Goal: Transaction & Acquisition: Purchase product/service

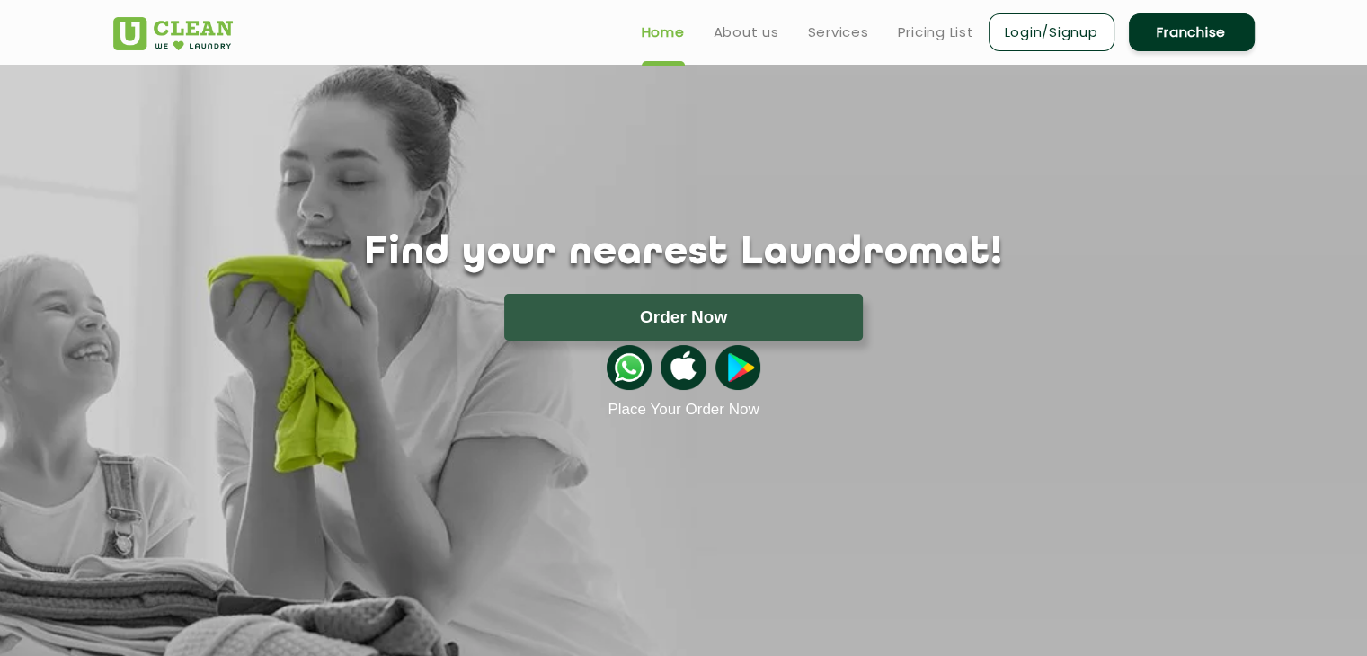
click at [703, 310] on button "Order Now" at bounding box center [683, 317] width 359 height 47
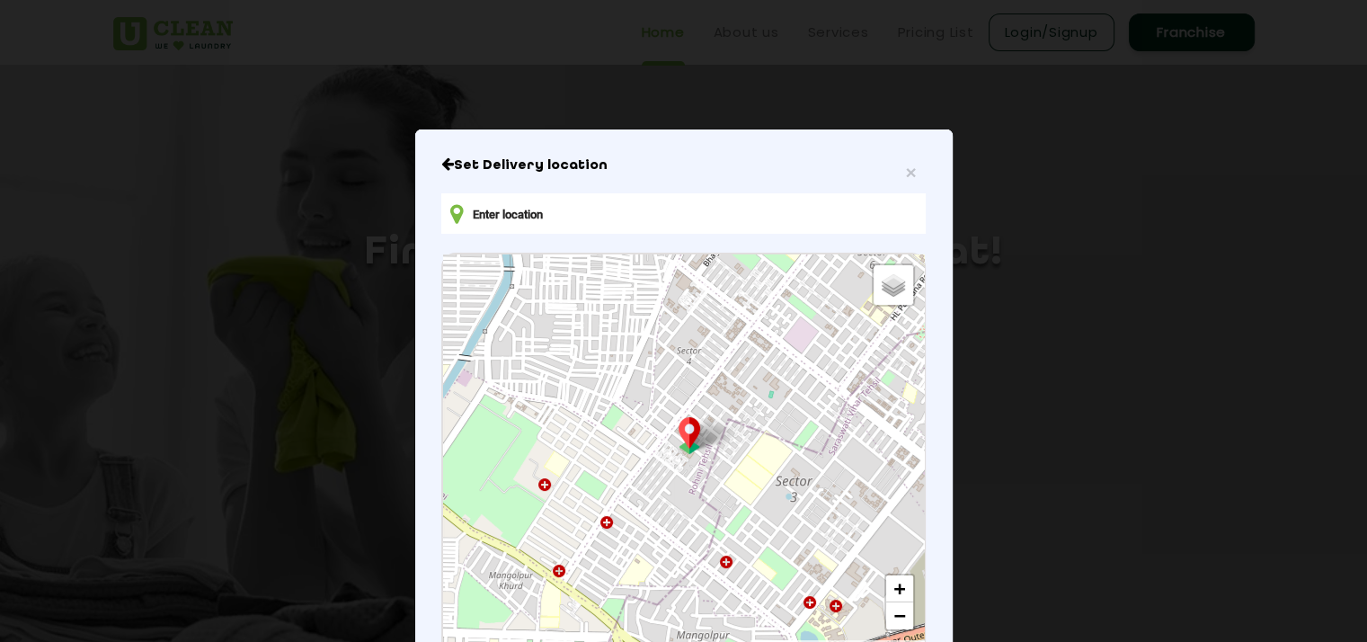
scroll to position [13, 0]
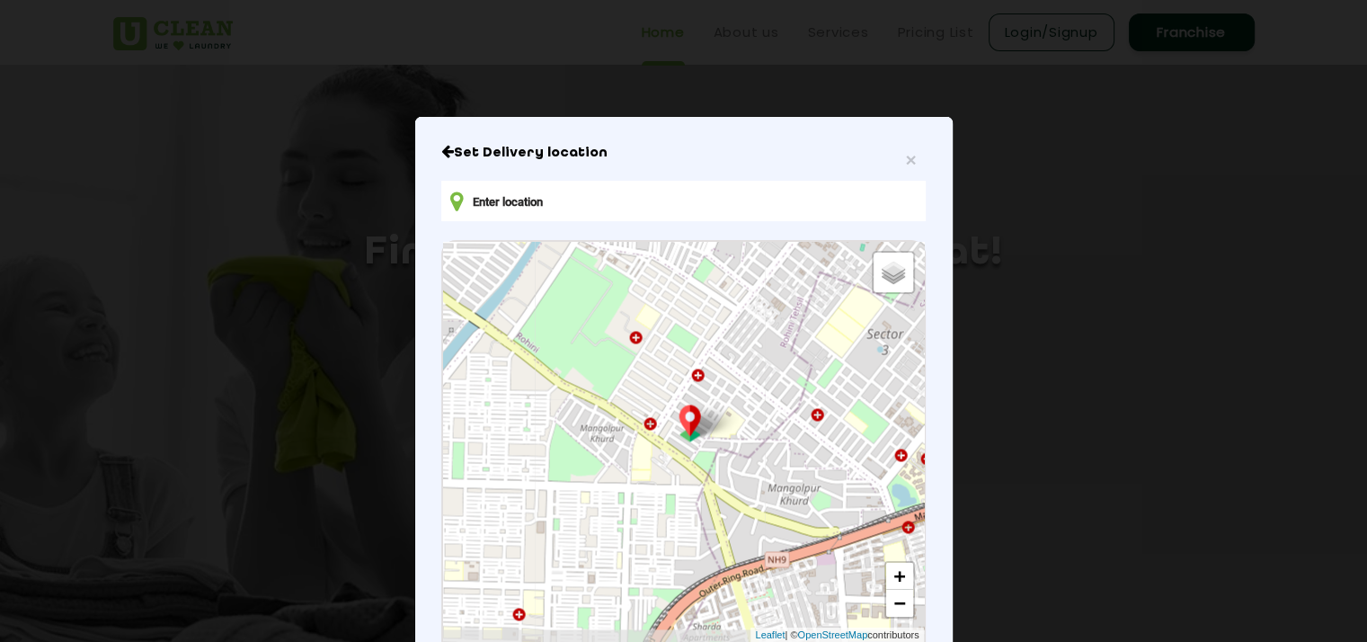
drag, startPoint x: 712, startPoint y: 508, endPoint x: 805, endPoint y: 367, distance: 168.5
click at [805, 367] on div "Default Satellite + − Leaflet | © OpenStreetMap contributors" at bounding box center [683, 442] width 480 height 400
click at [708, 201] on input "text" at bounding box center [682, 201] width 483 height 40
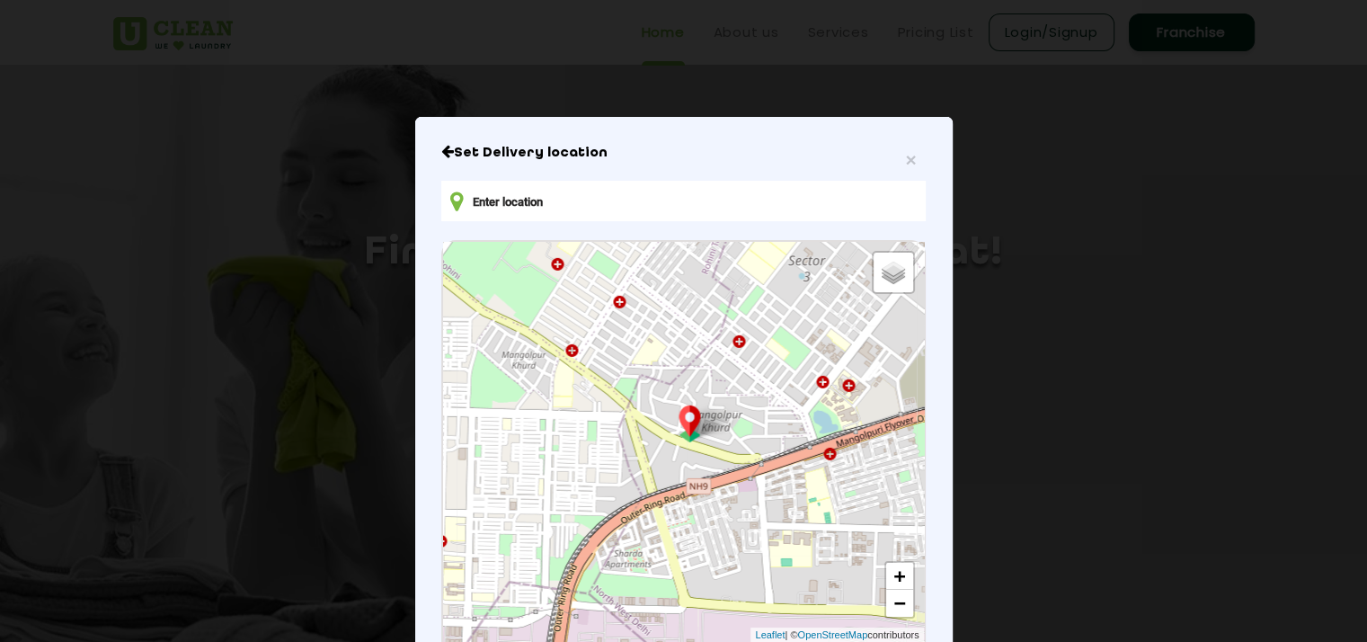
drag, startPoint x: 679, startPoint y: 494, endPoint x: 597, endPoint y: 418, distance: 112.5
click at [597, 418] on div "Default Satellite + − Leaflet | © OpenStreetMap contributors" at bounding box center [683, 442] width 480 height 400
click at [577, 201] on input "text" at bounding box center [682, 201] width 483 height 40
click at [450, 202] on icon at bounding box center [456, 201] width 13 height 22
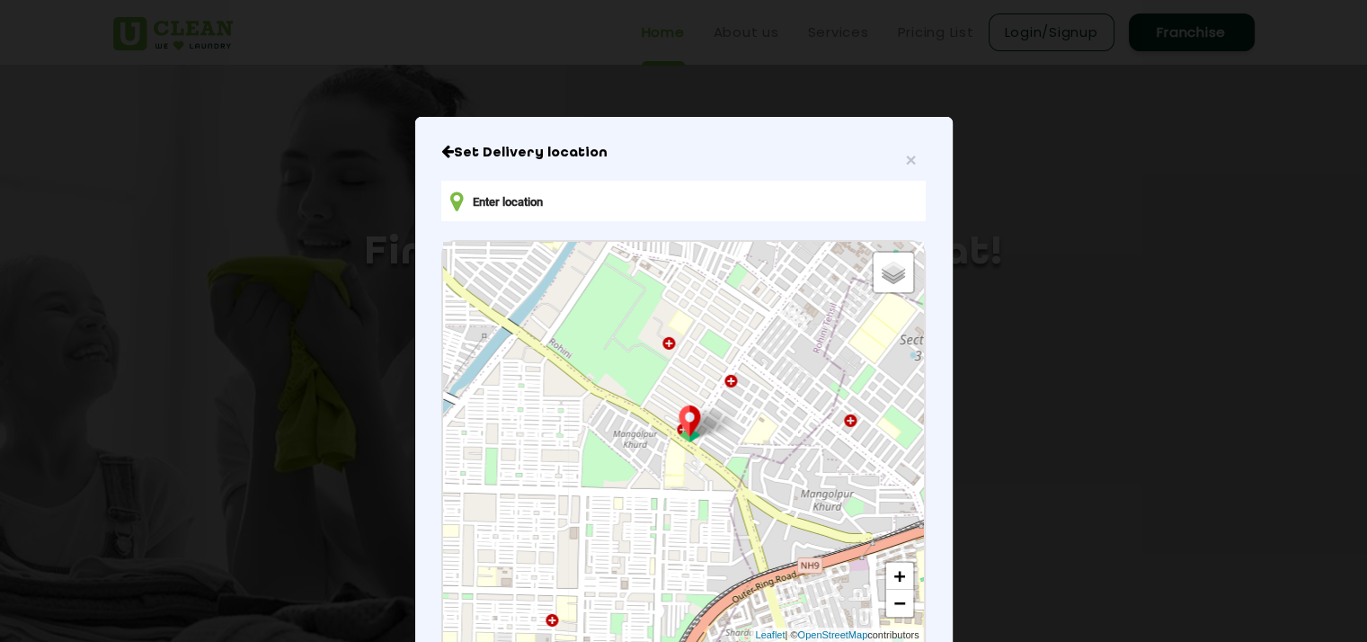
drag, startPoint x: 610, startPoint y: 536, endPoint x: 730, endPoint y: 617, distance: 145.5
click at [730, 617] on div "Default Satellite + − Leaflet | © OpenStreetMap contributors" at bounding box center [683, 442] width 480 height 400
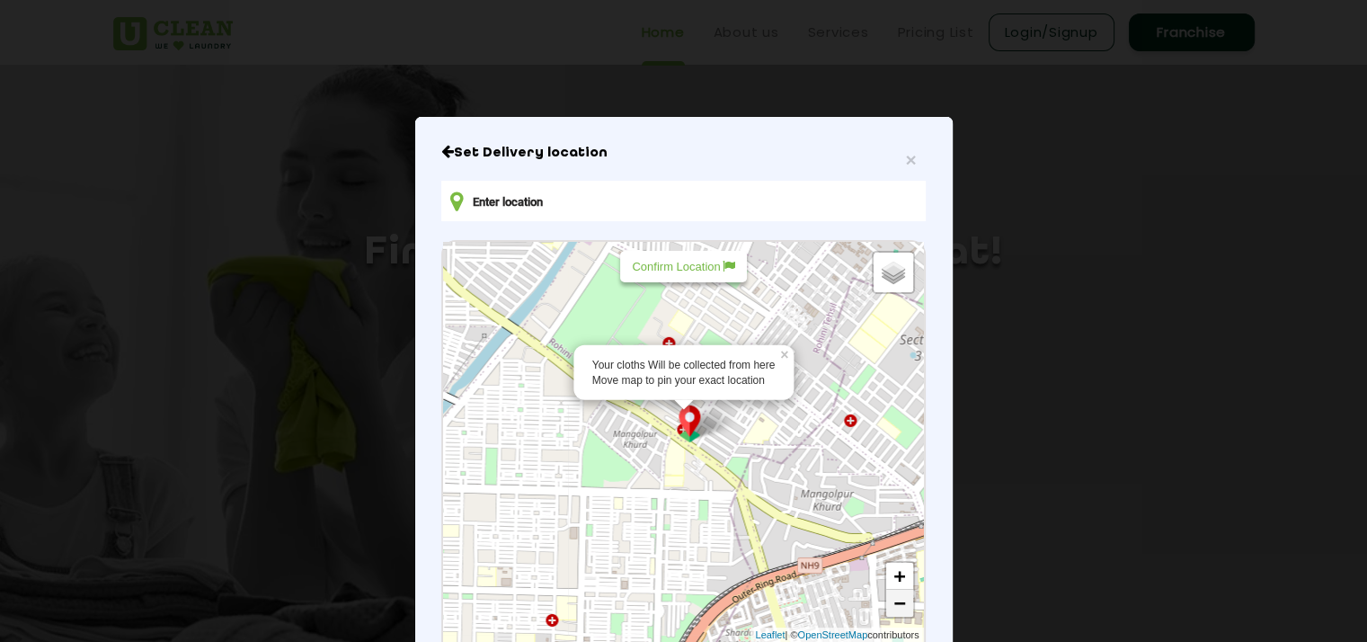
click at [894, 601] on link "−" at bounding box center [899, 602] width 27 height 27
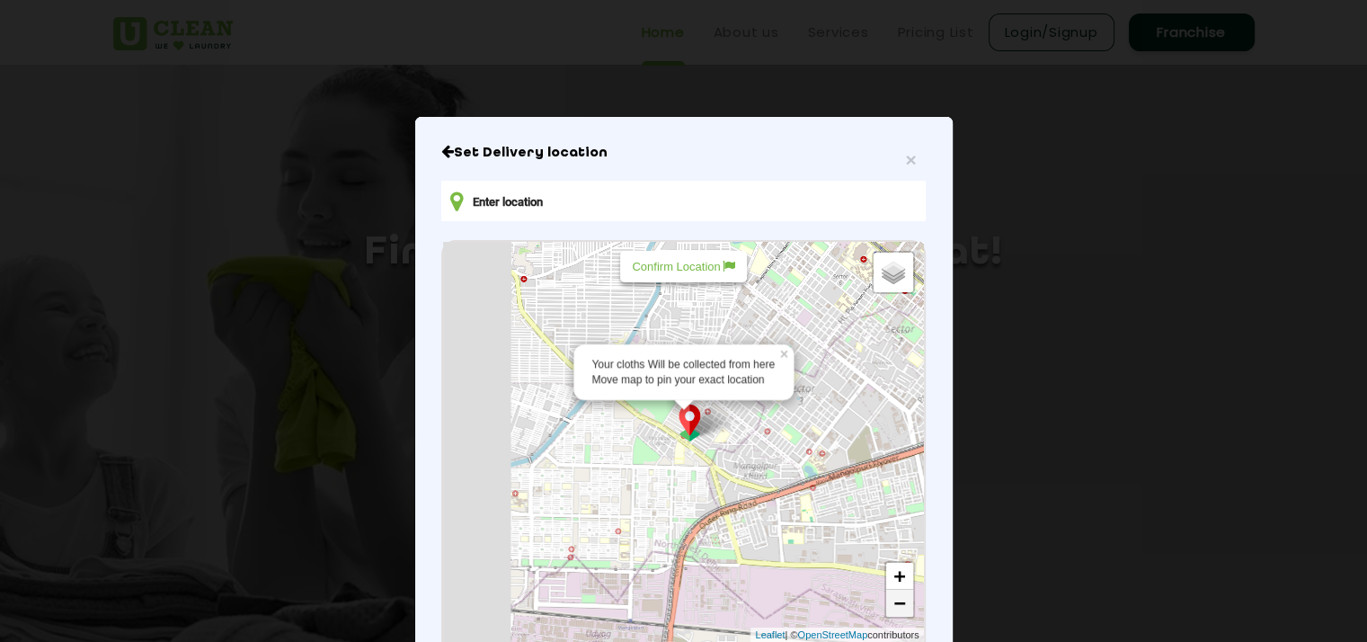
click at [894, 601] on link "−" at bounding box center [899, 602] width 27 height 27
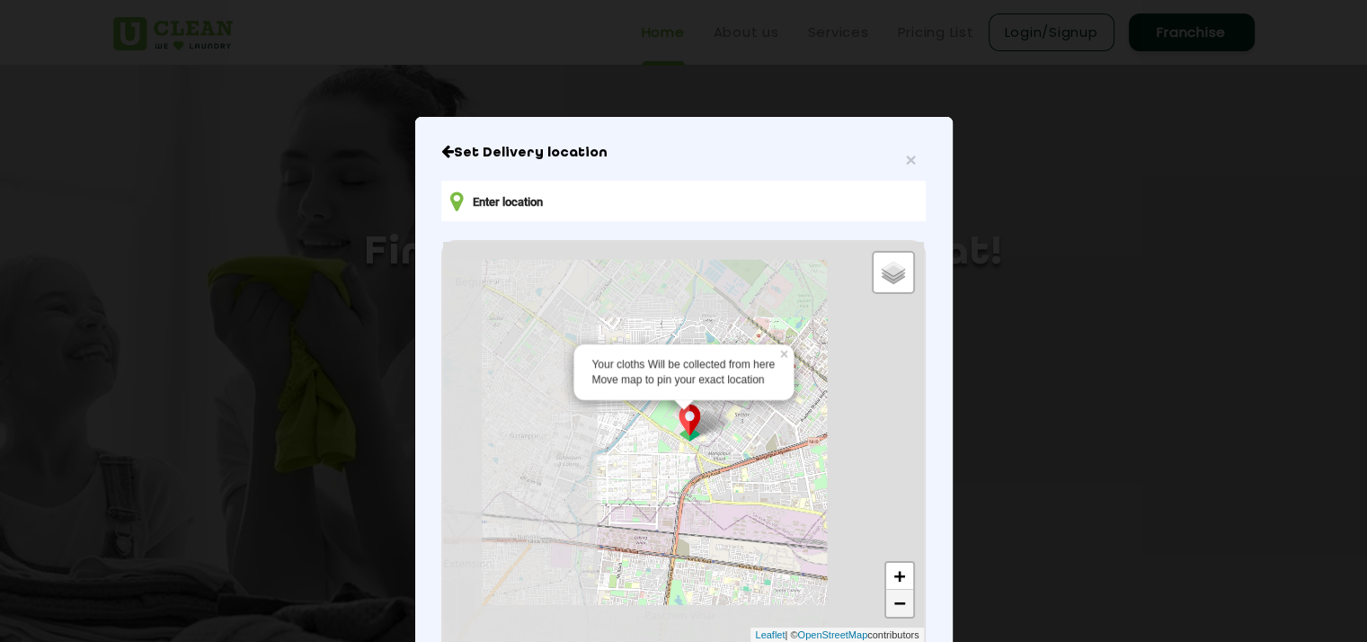
click at [894, 601] on link "−" at bounding box center [899, 602] width 27 height 27
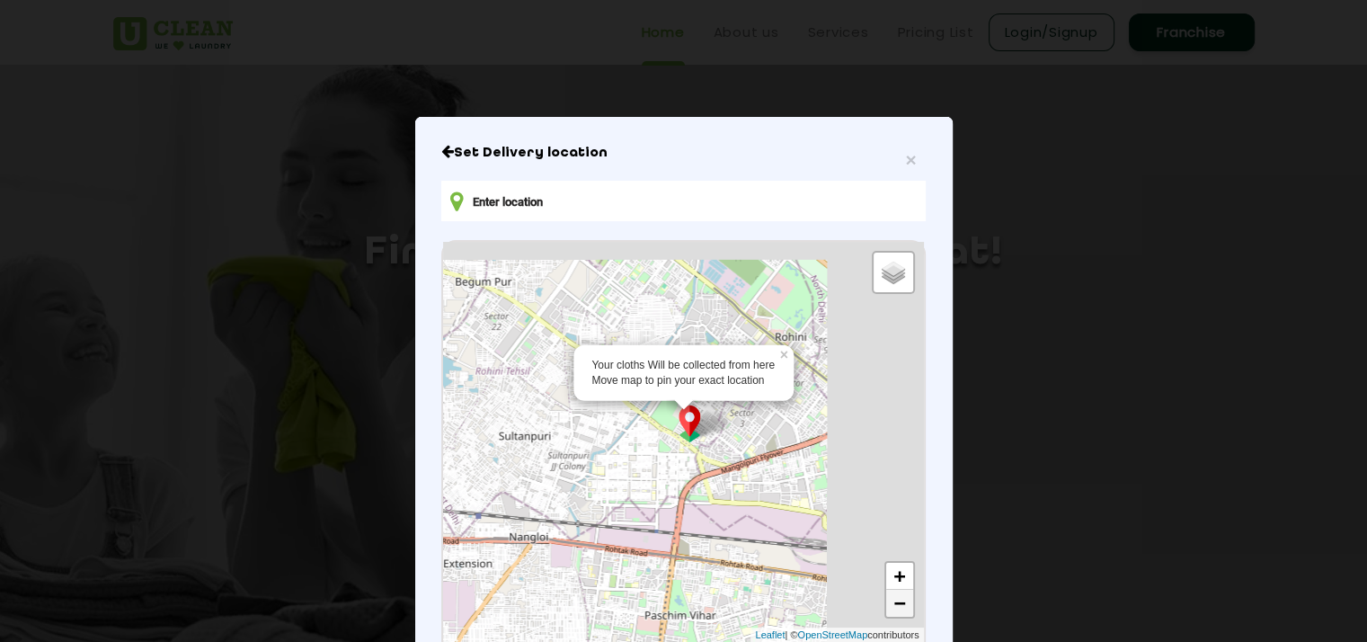
click at [894, 601] on link "−" at bounding box center [899, 602] width 27 height 27
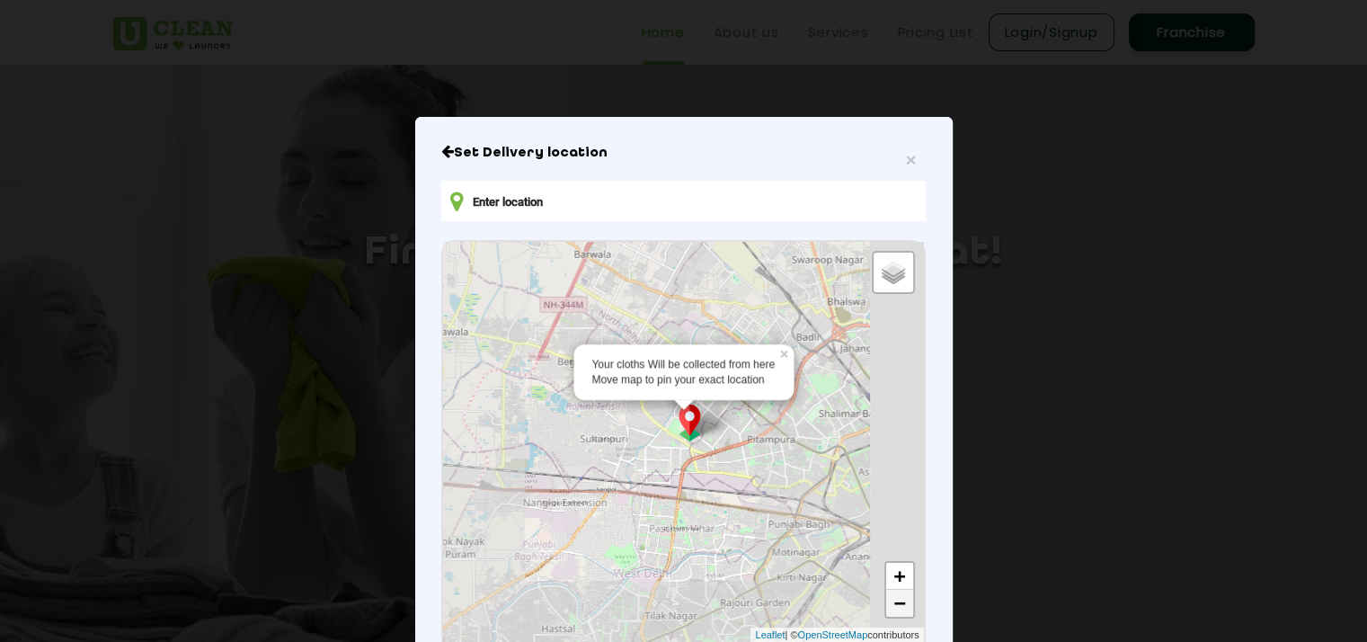
click at [894, 601] on link "−" at bounding box center [899, 602] width 27 height 27
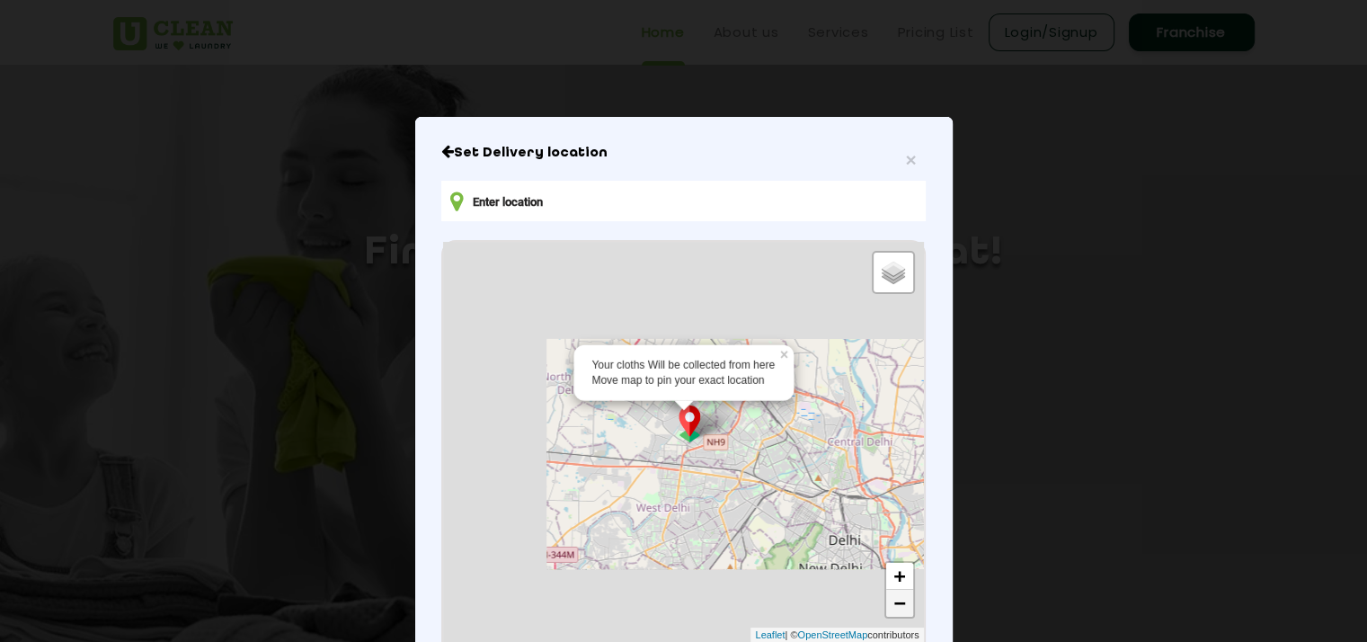
click at [894, 601] on link "−" at bounding box center [899, 602] width 27 height 27
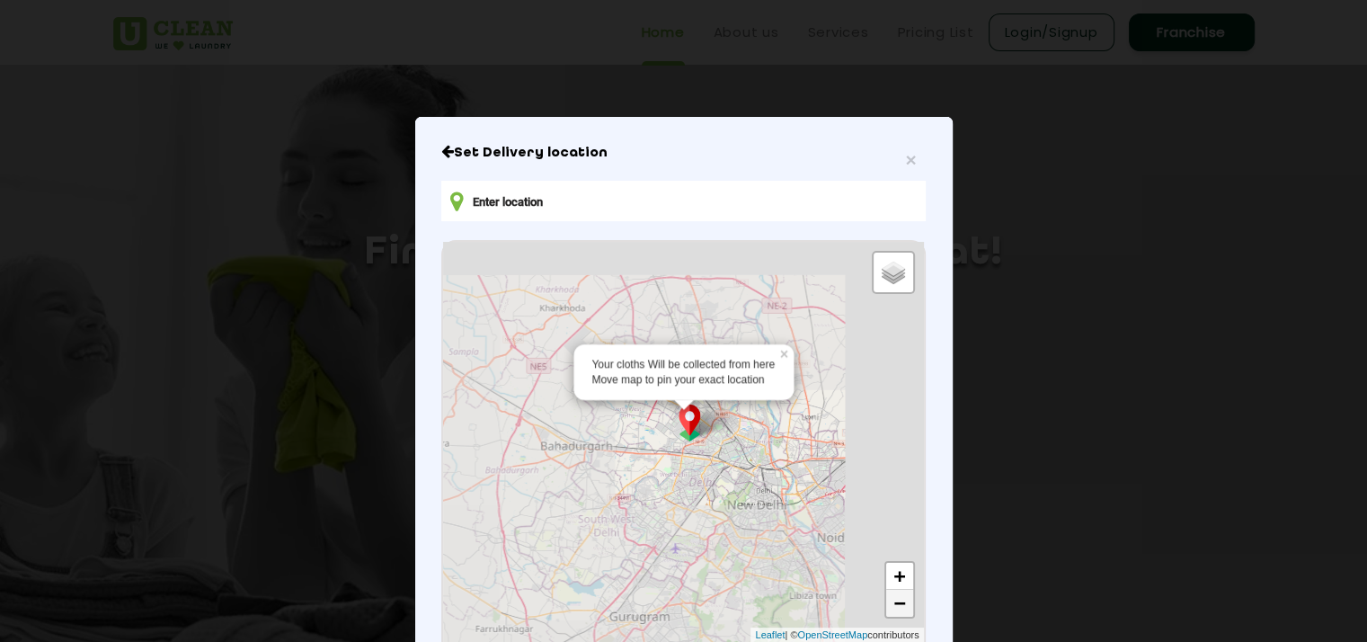
click at [894, 601] on link "−" at bounding box center [899, 602] width 27 height 27
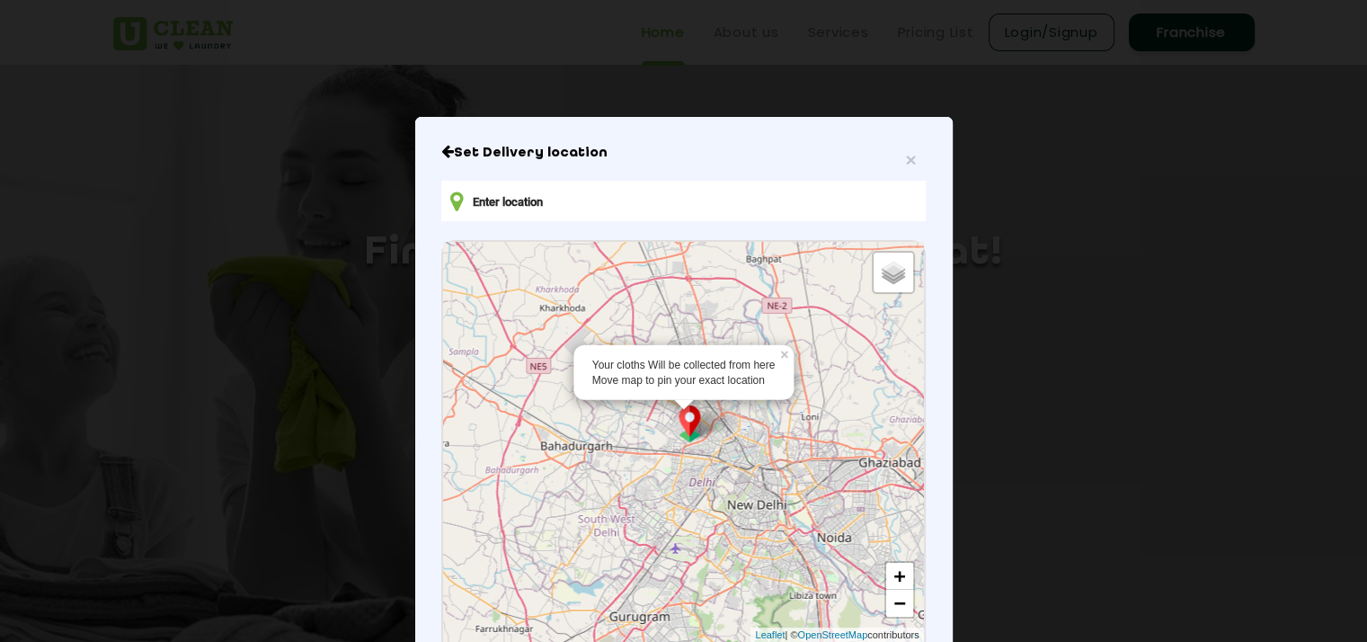
click at [579, 212] on input "text" at bounding box center [682, 201] width 483 height 40
click at [522, 200] on input "text" at bounding box center [682, 201] width 483 height 40
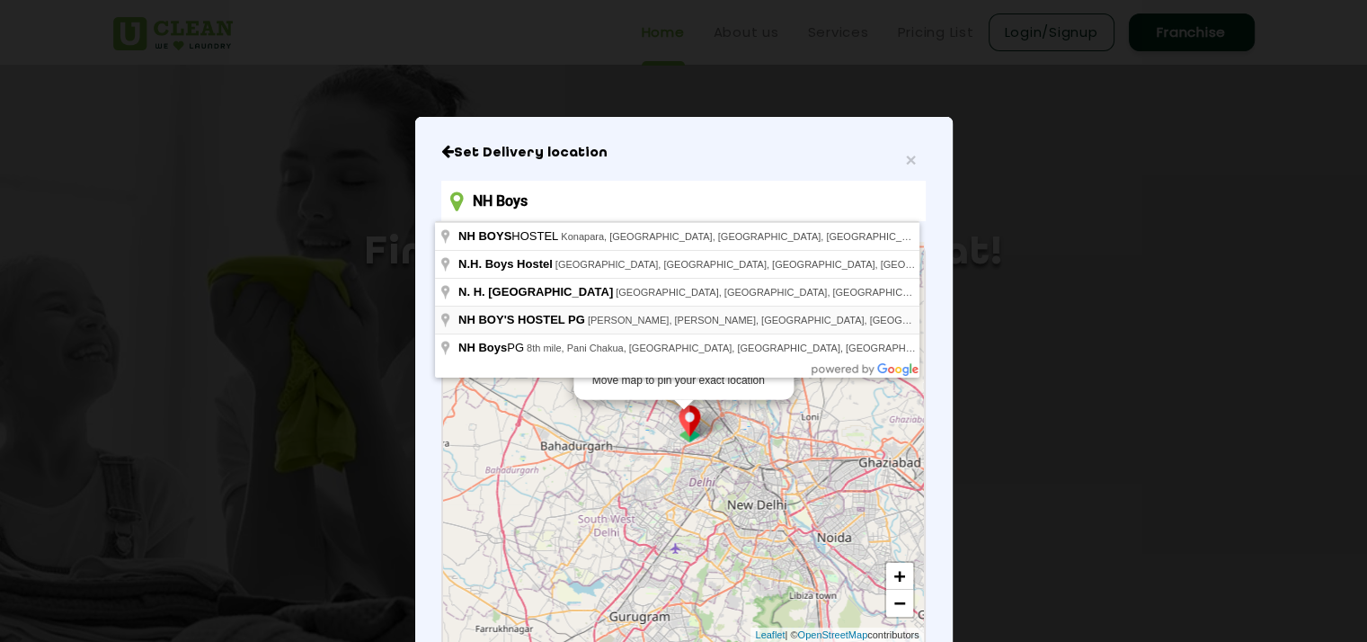
type input "NH BOY'S HOSTEL PG, [PERSON_NAME], [PERSON_NAME], [GEOGRAPHIC_DATA], [GEOGRAPHI…"
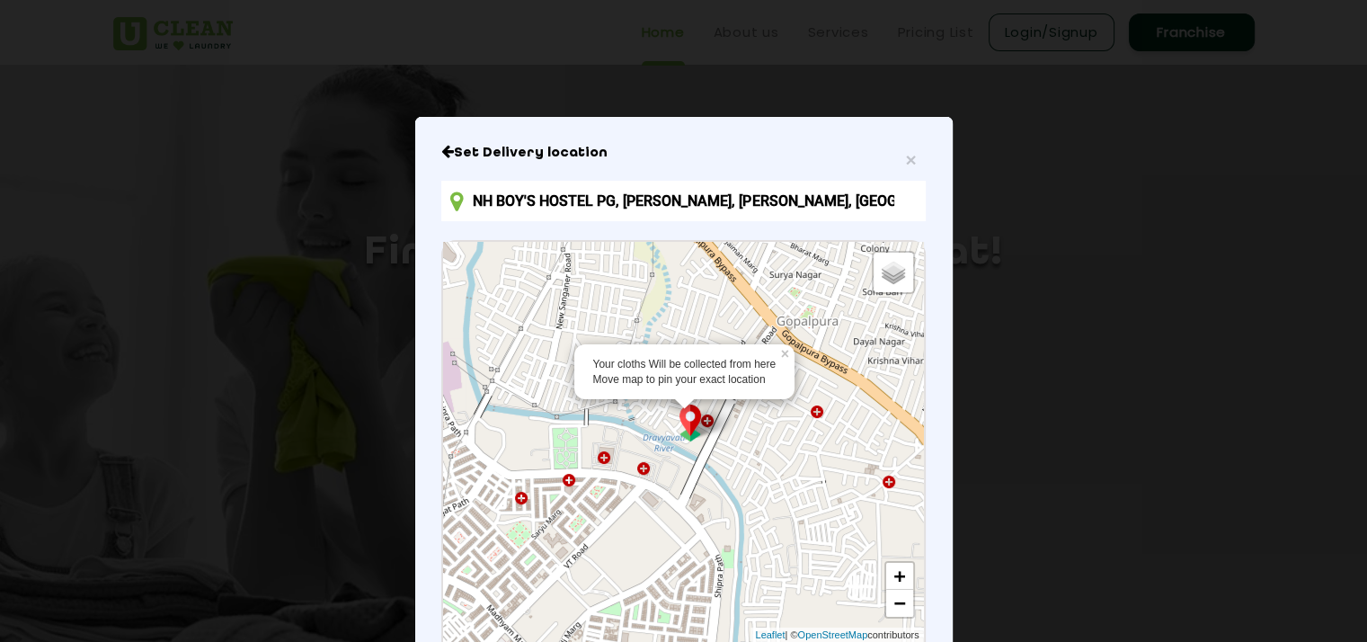
click at [682, 394] on div "Your cloths Will be collected from here Move map to pin your exact location" at bounding box center [684, 372] width 220 height 56
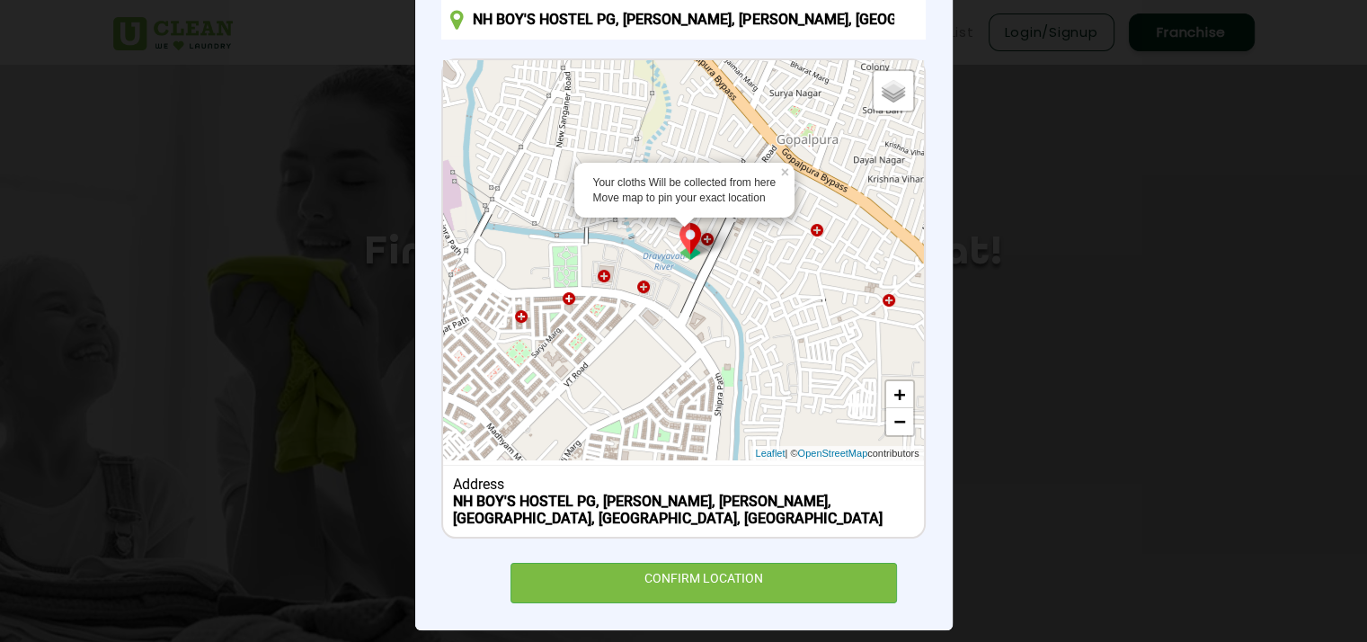
scroll to position [209, 0]
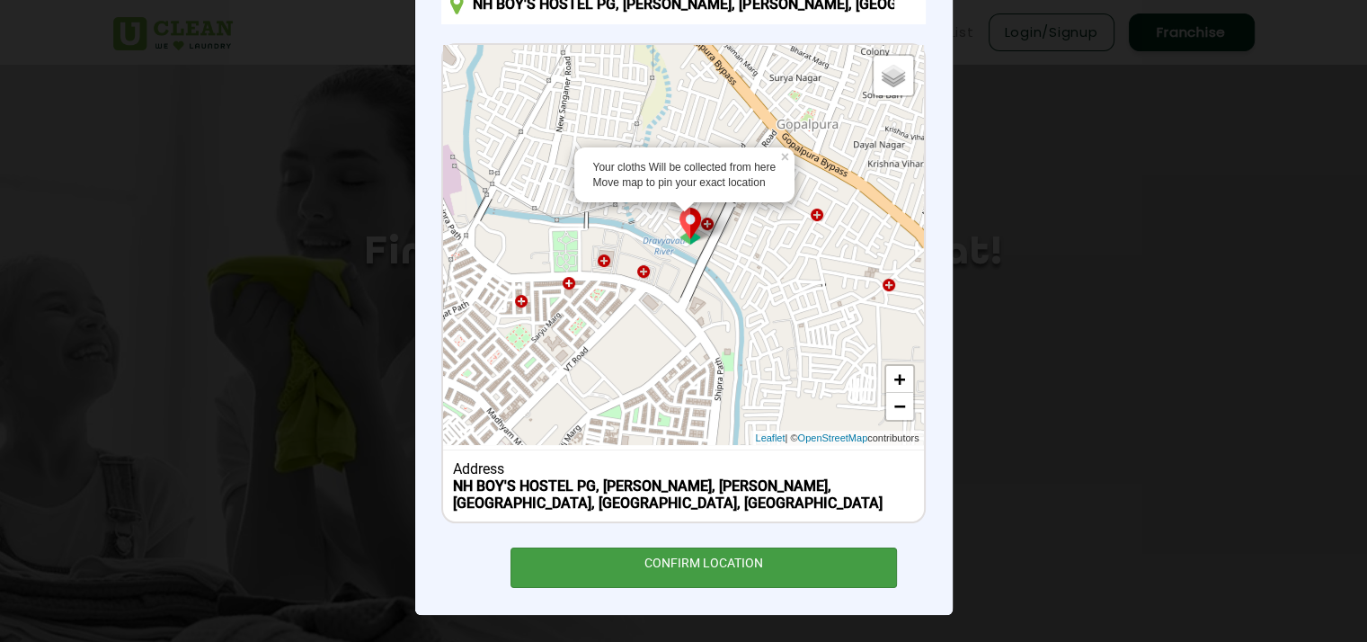
click at [674, 587] on div "CONFIRM LOCATION" at bounding box center [703, 567] width 387 height 40
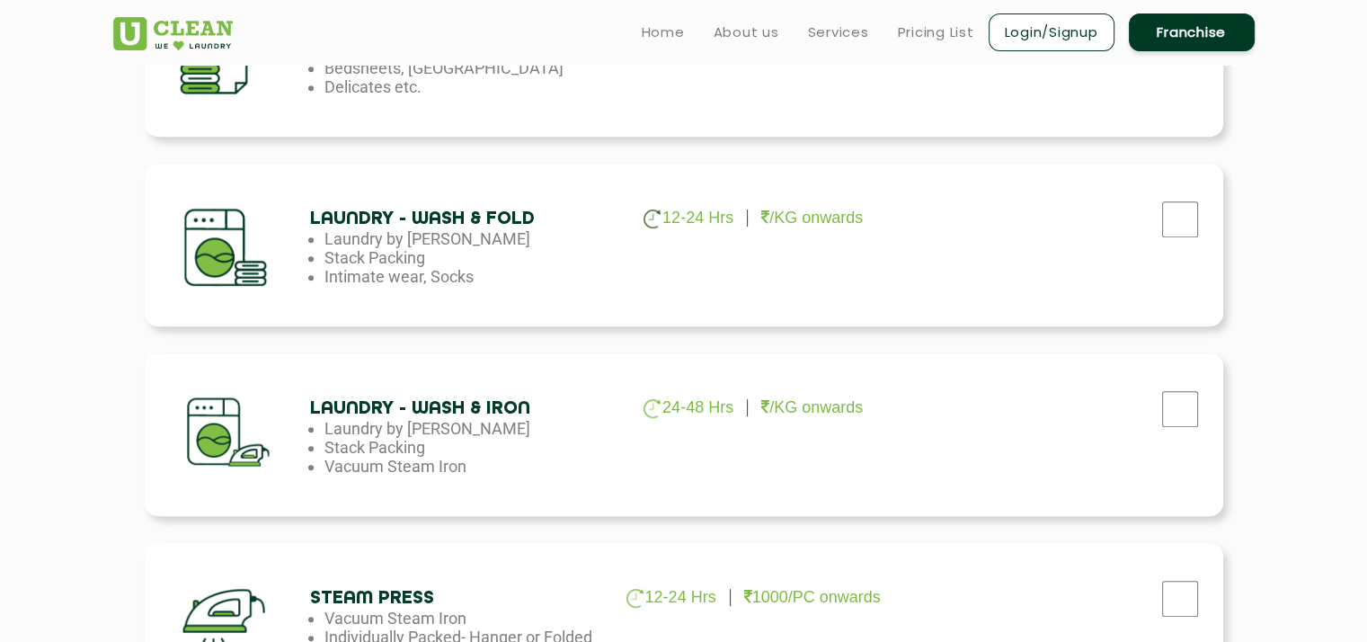
scroll to position [920, 0]
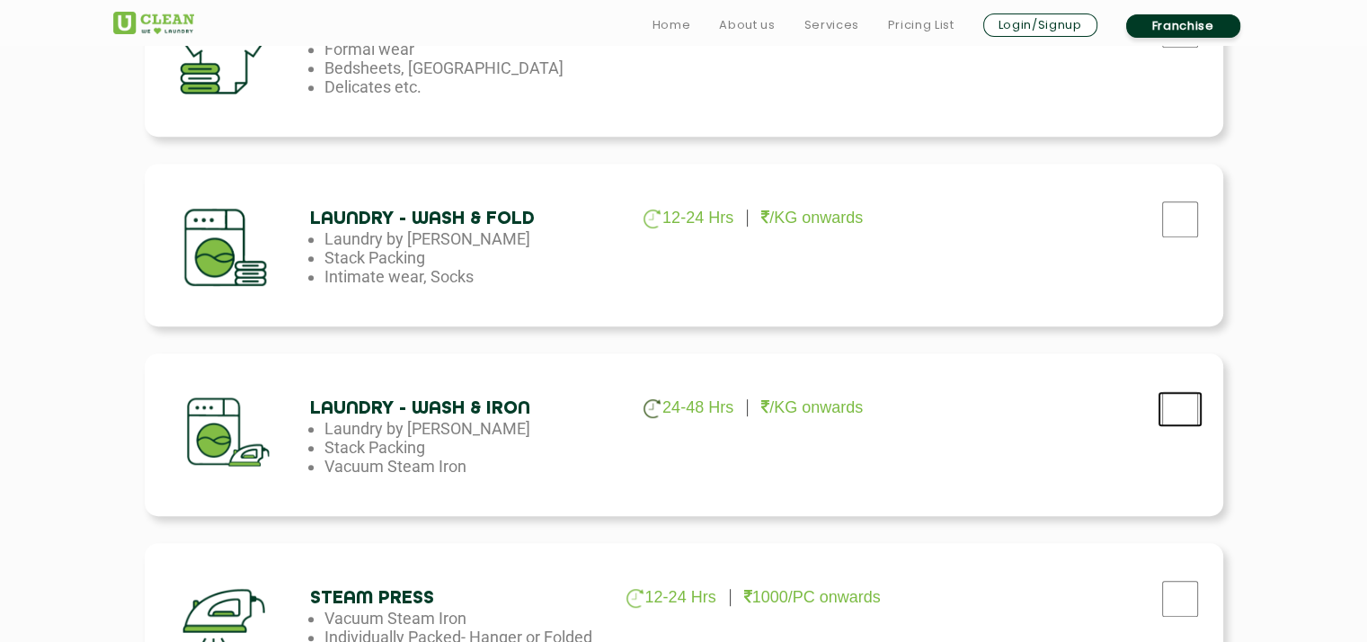
checkbox input "true"
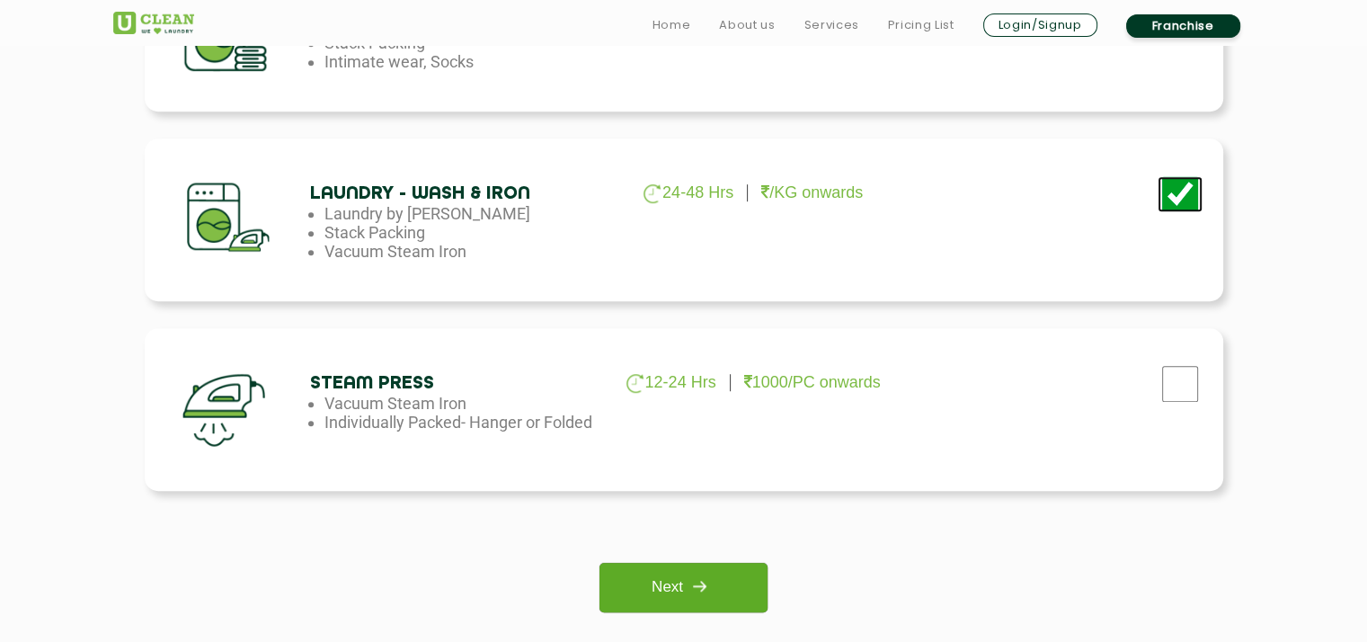
scroll to position [1235, 0]
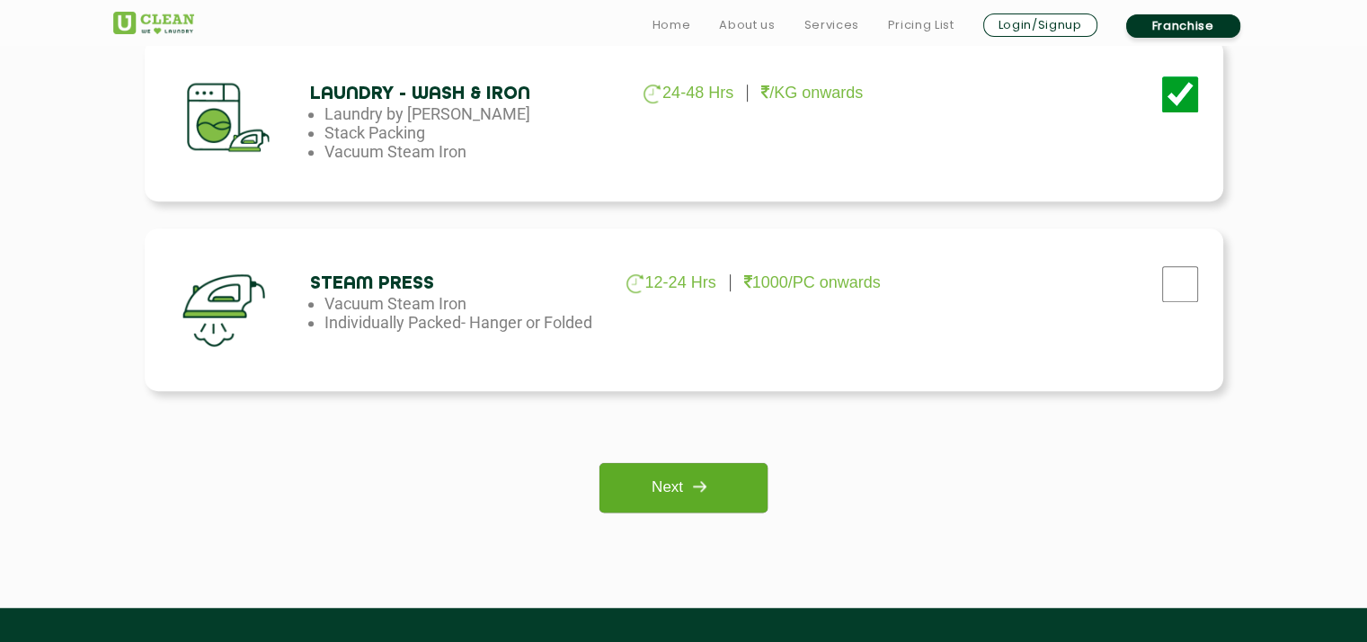
click at [653, 474] on link "Next" at bounding box center [683, 487] width 168 height 49
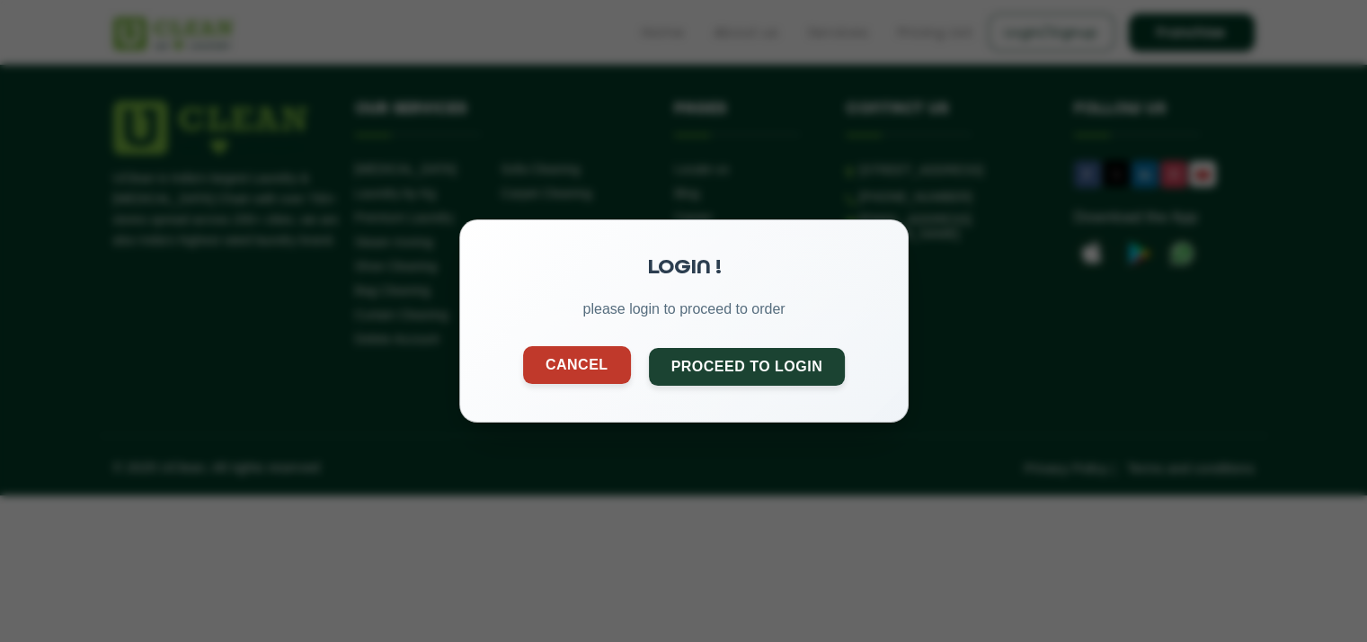
click at [573, 378] on button "Cancel" at bounding box center [576, 365] width 108 height 38
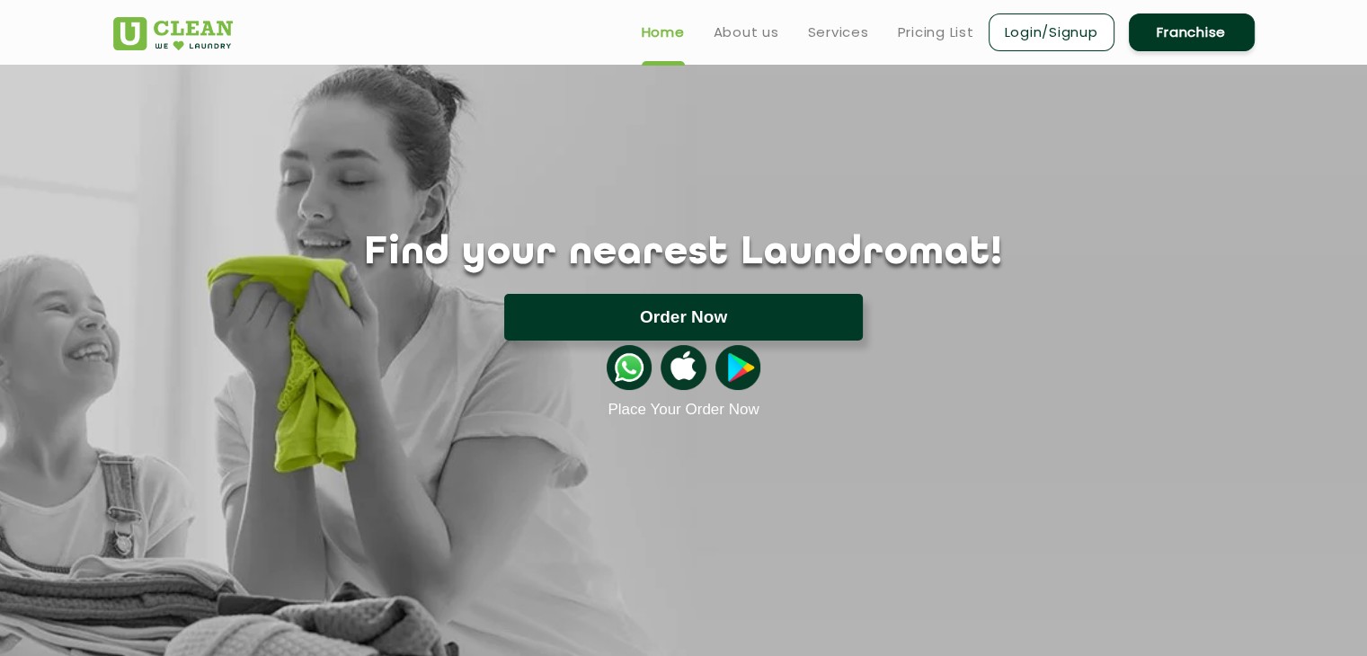
click at [725, 319] on button "Order Now" at bounding box center [683, 317] width 359 height 47
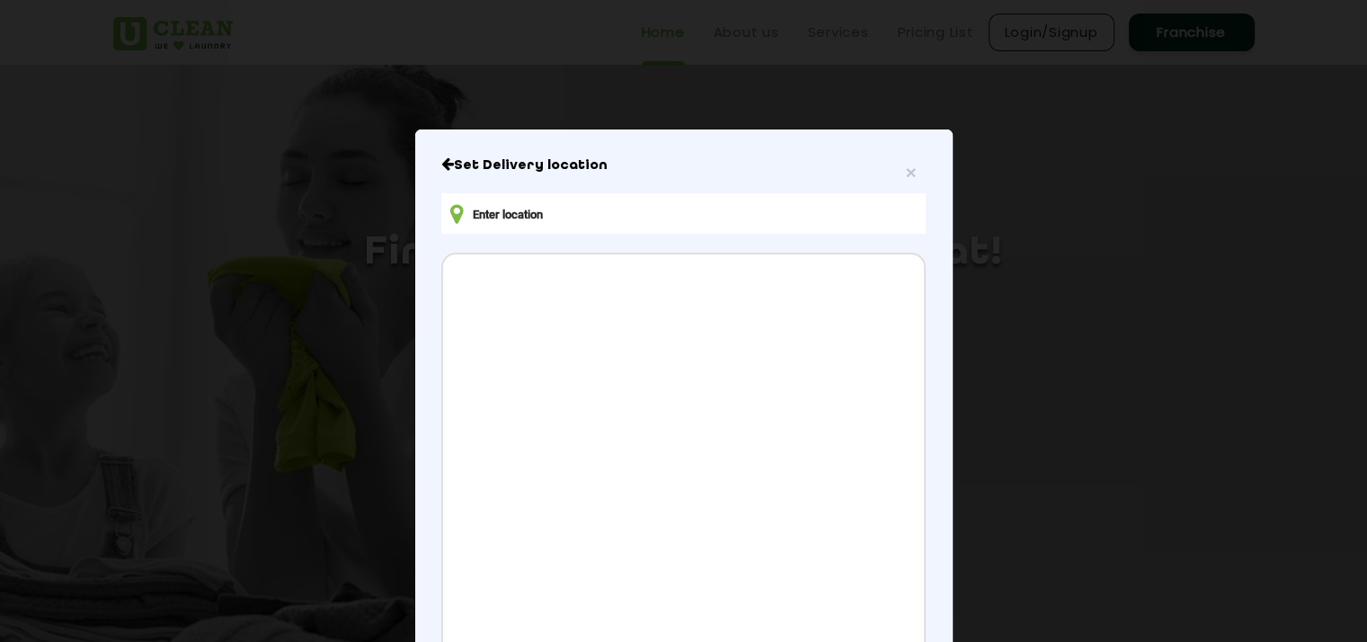
click at [561, 208] on input "text" at bounding box center [682, 213] width 483 height 40
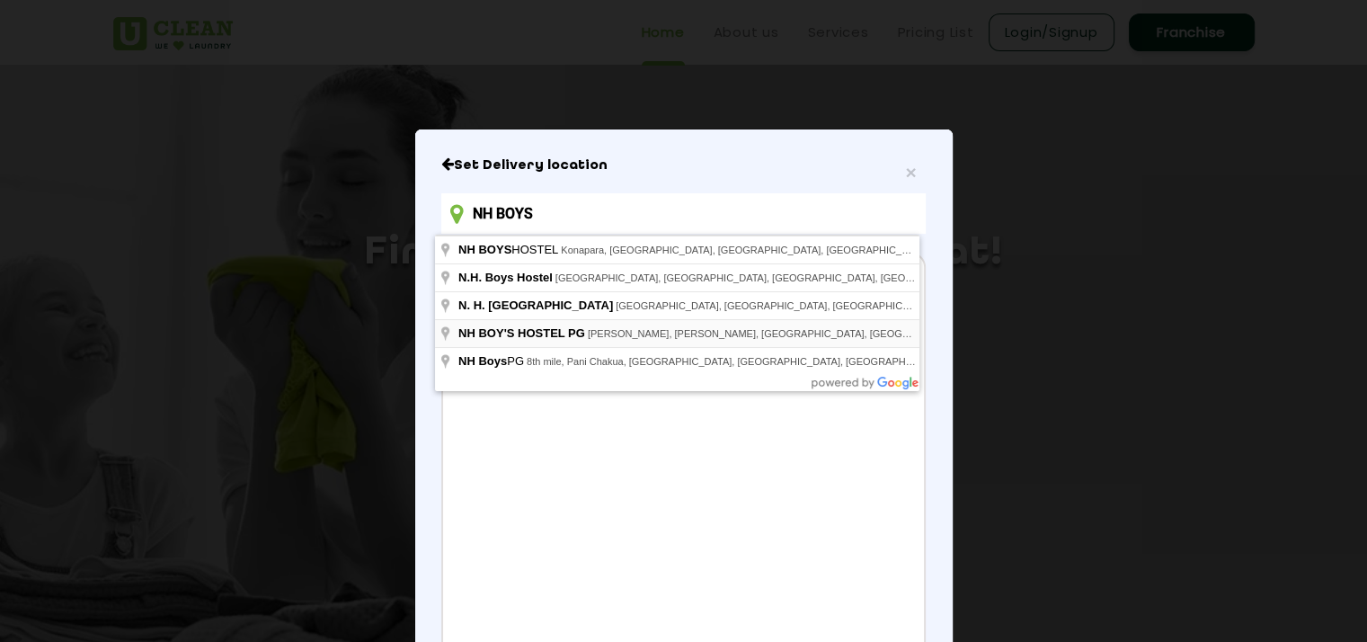
type input "NH BOY'S HOSTEL PG, [PERSON_NAME], [PERSON_NAME], [GEOGRAPHIC_DATA], [GEOGRAPHI…"
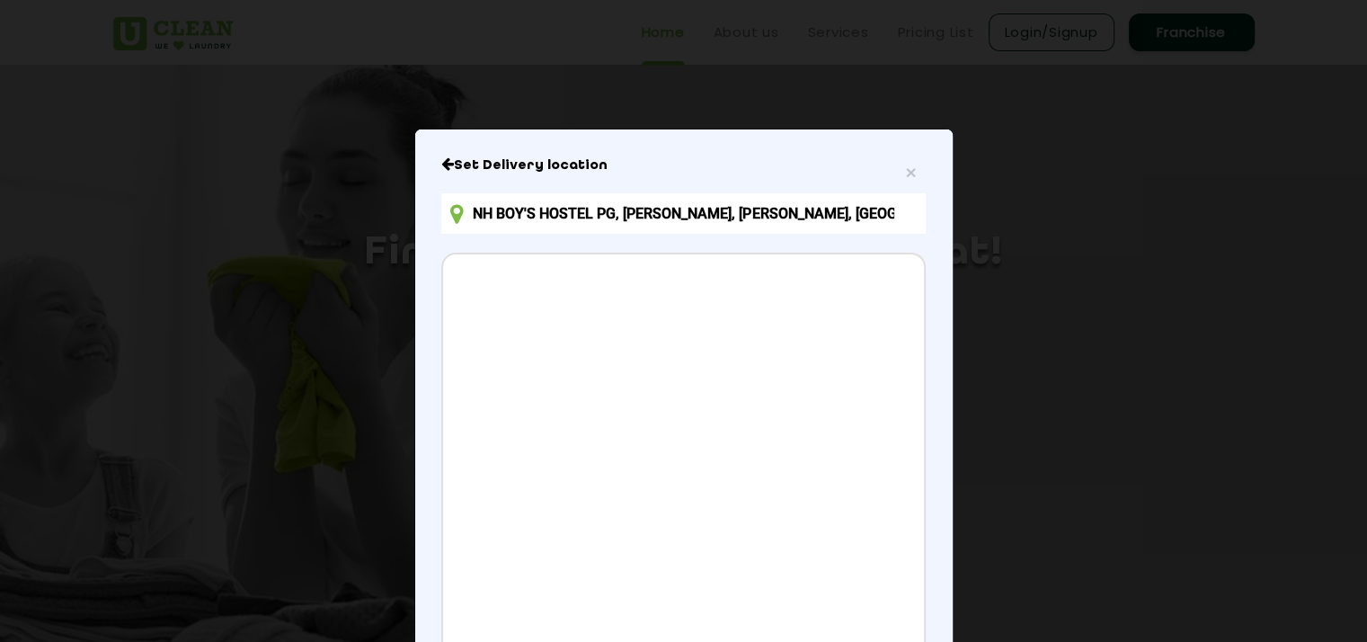
scroll to position [209, 0]
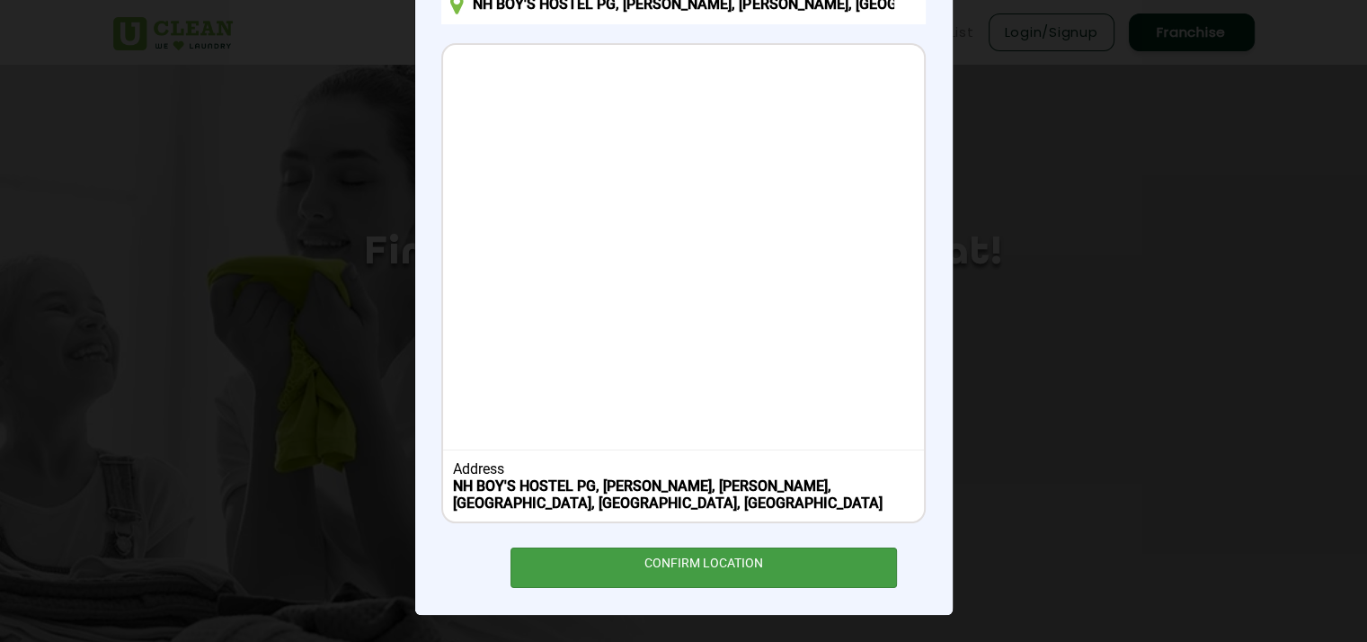
click at [628, 561] on div "CONFIRM LOCATION" at bounding box center [703, 567] width 387 height 40
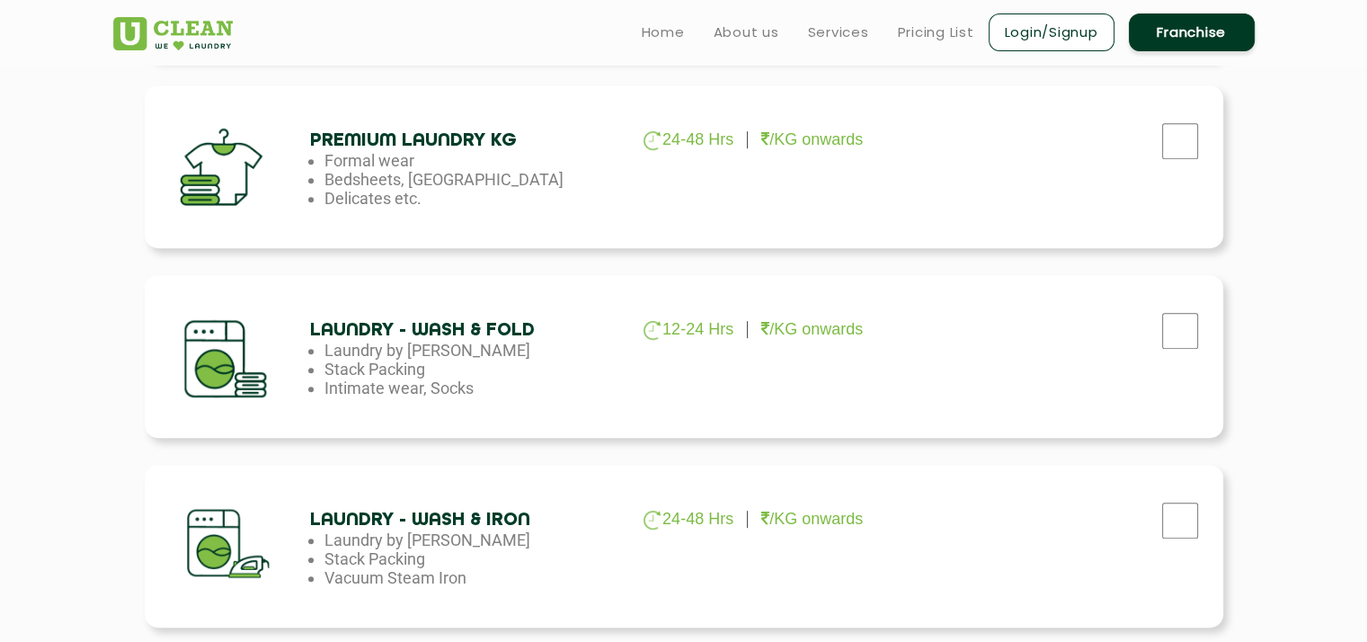
scroll to position [812, 0]
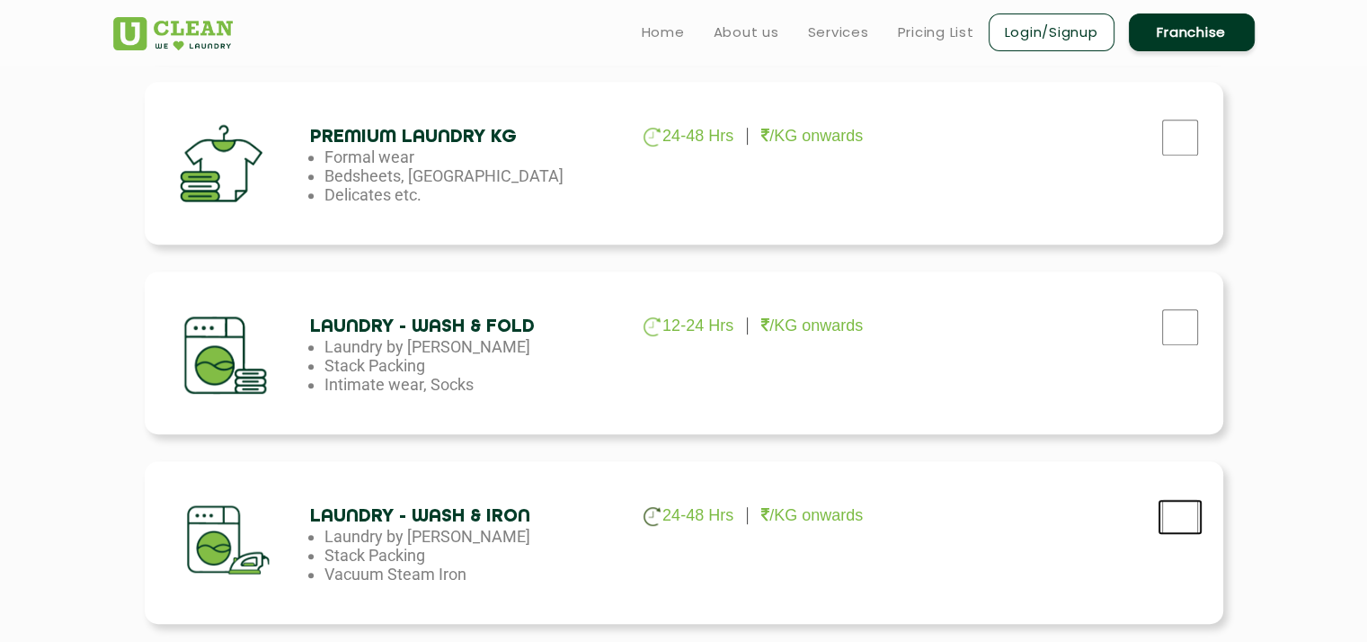
checkbox input "true"
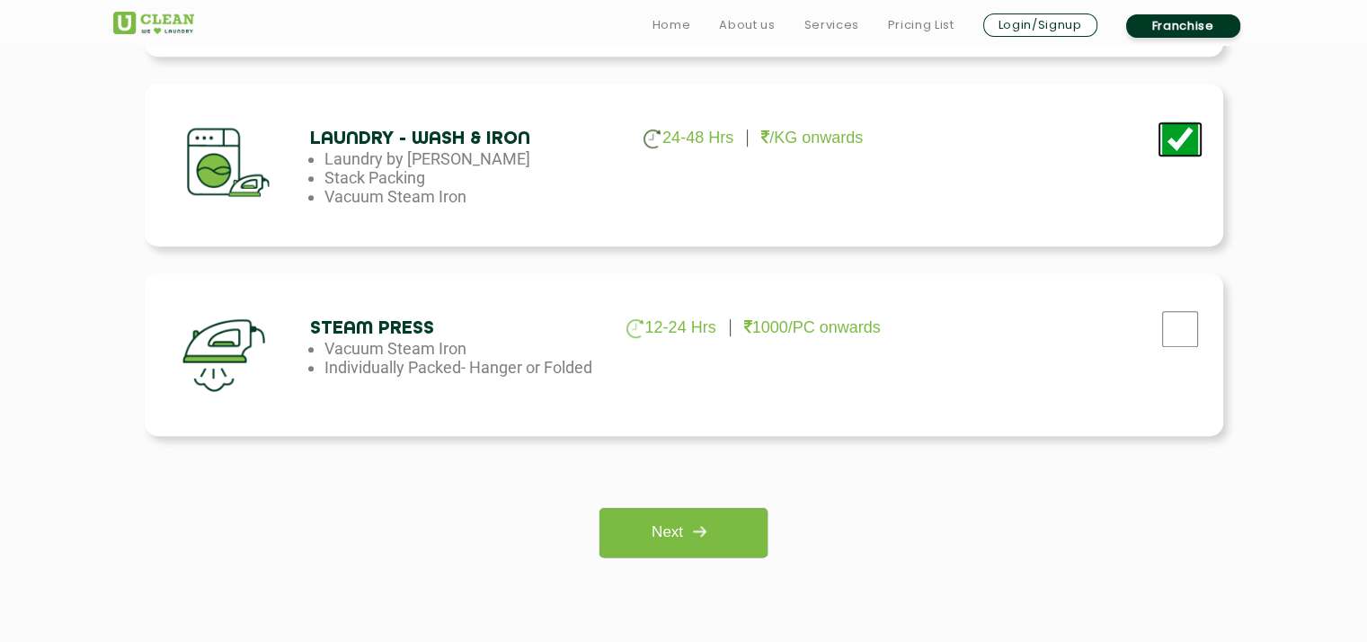
scroll to position [1258, 0]
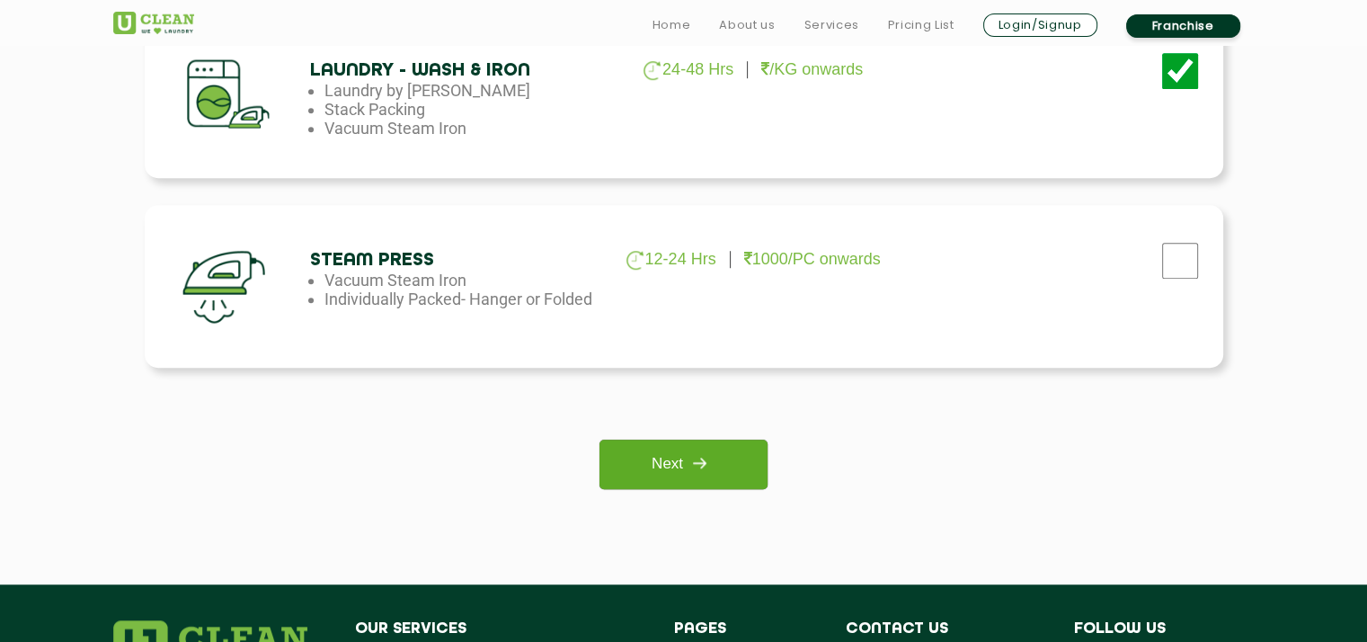
click at [676, 453] on link "Next" at bounding box center [683, 463] width 168 height 49
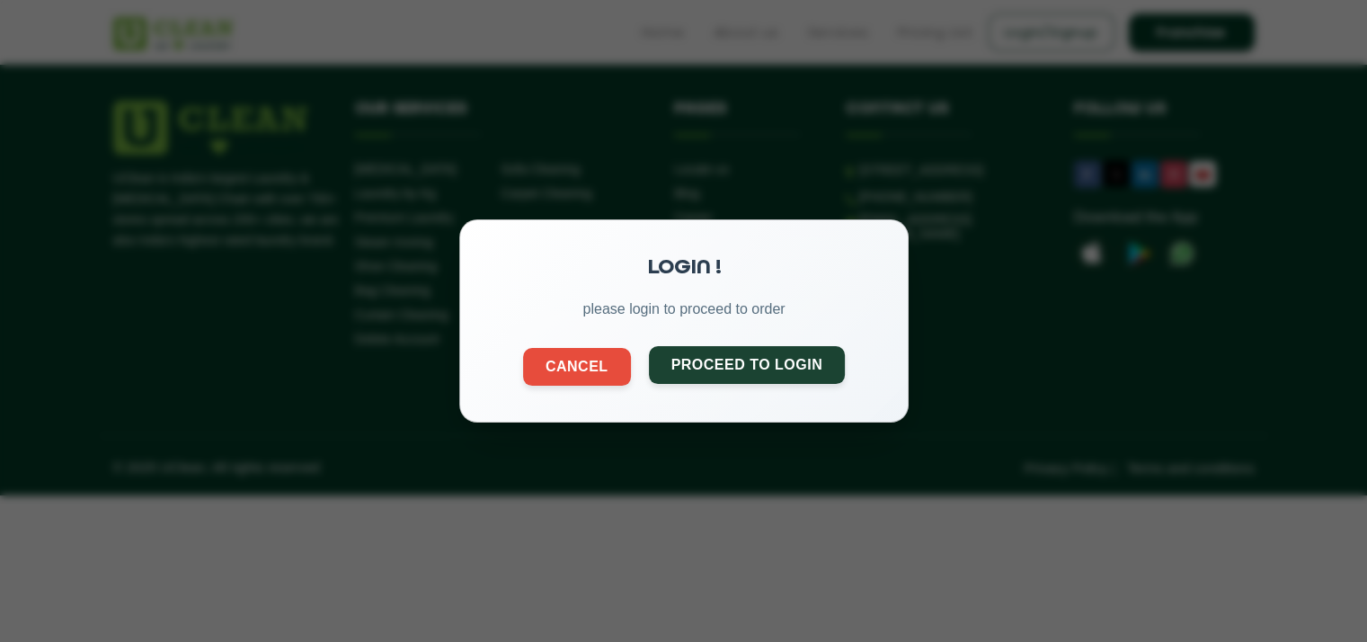
click at [712, 370] on button "Proceed to Login" at bounding box center [746, 365] width 197 height 38
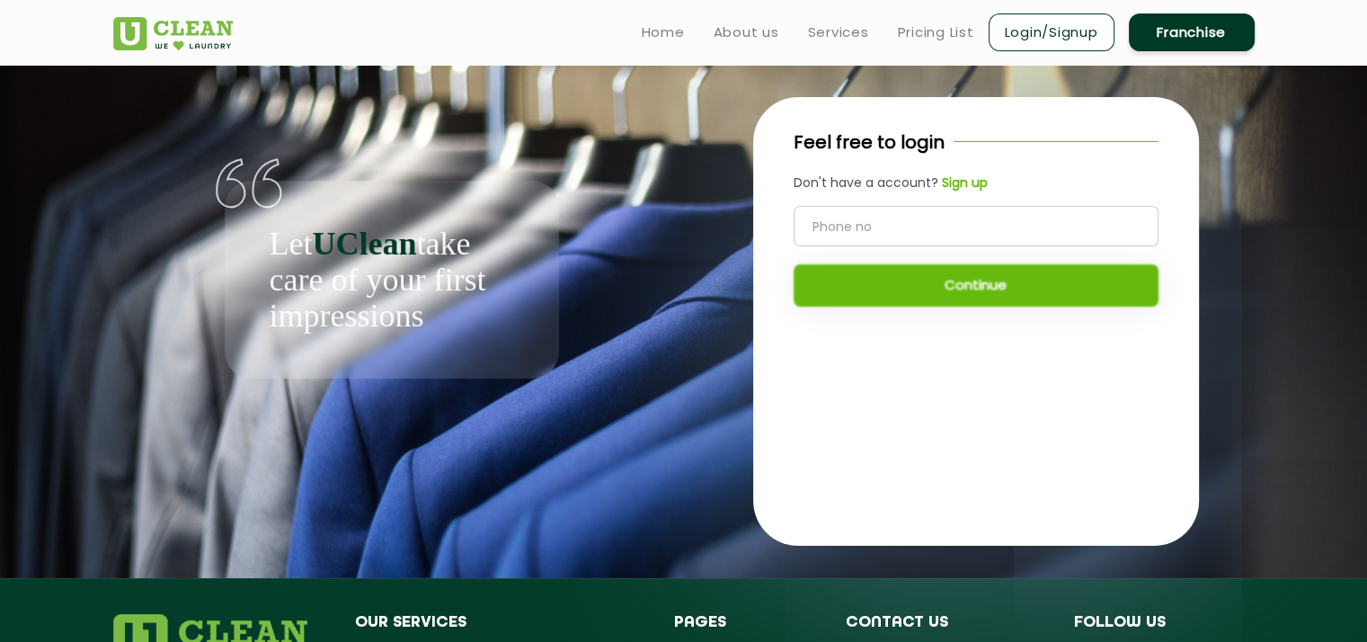
click at [925, 217] on input "tel" at bounding box center [975, 226] width 365 height 40
type input "8235567755"
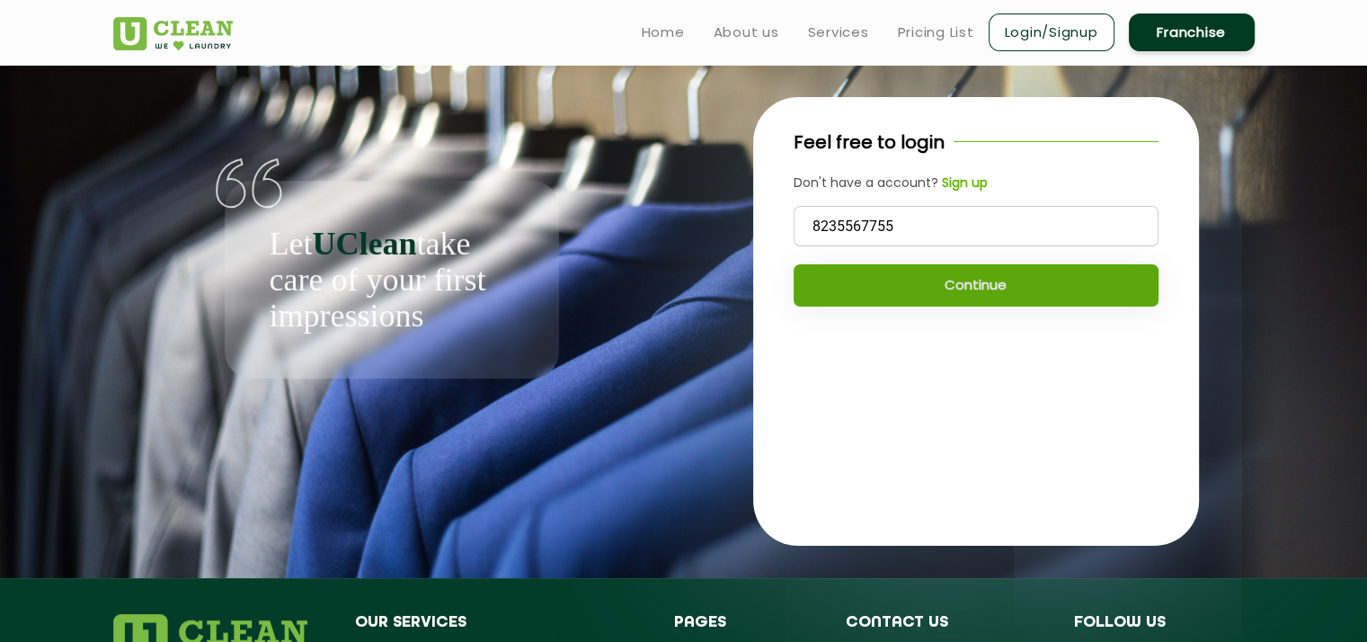
click at [969, 275] on button "Continue" at bounding box center [975, 285] width 365 height 42
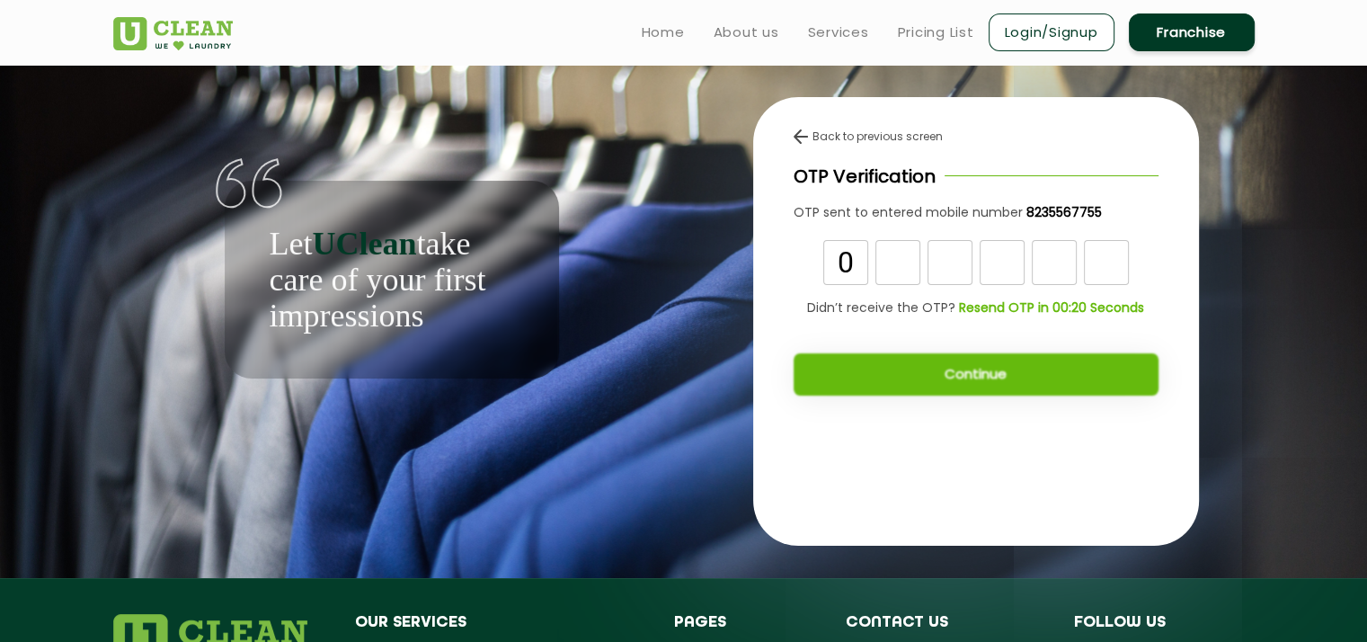
type input "0"
type input "4"
type input "8"
type input "2"
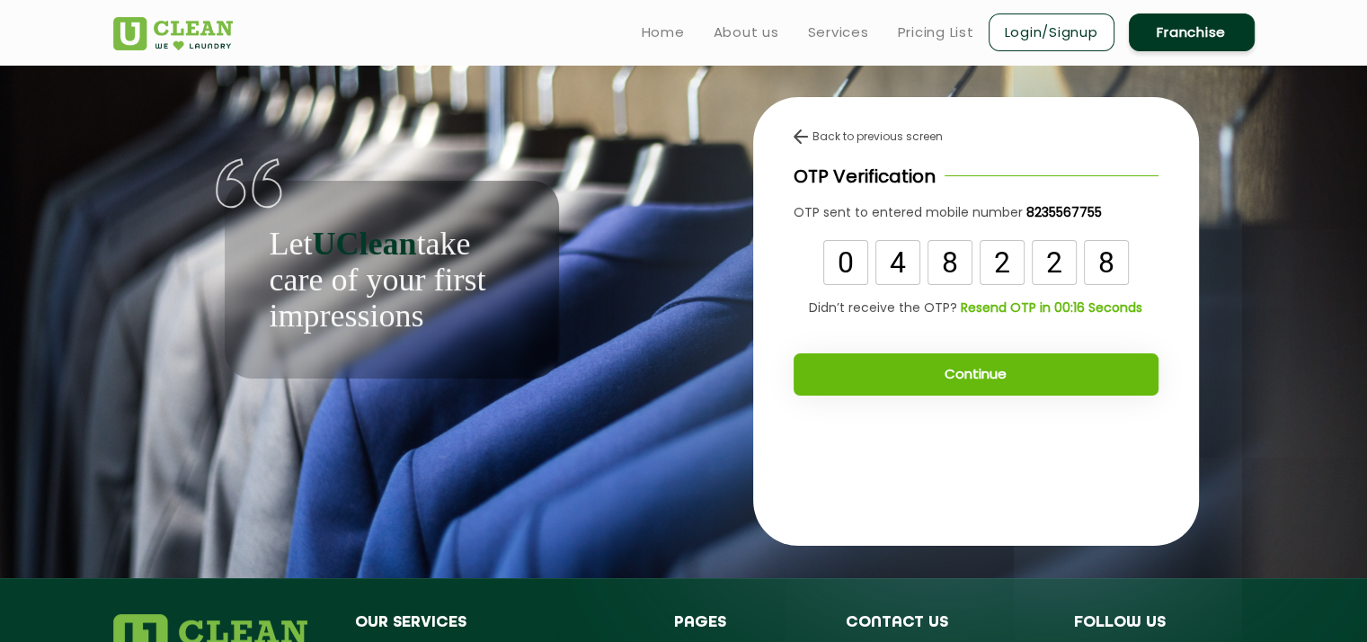
type input "8"
click at [953, 389] on button "Continue" at bounding box center [975, 374] width 365 height 42
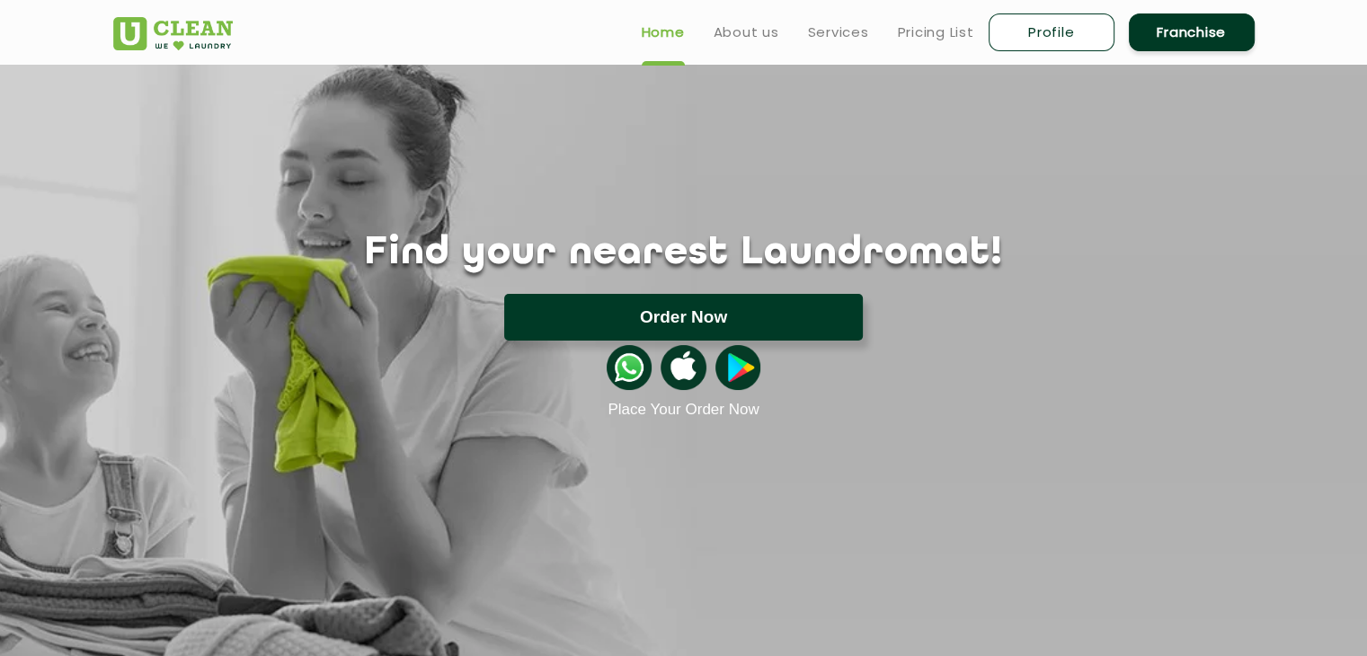
click at [694, 318] on button "Order Now" at bounding box center [683, 317] width 359 height 47
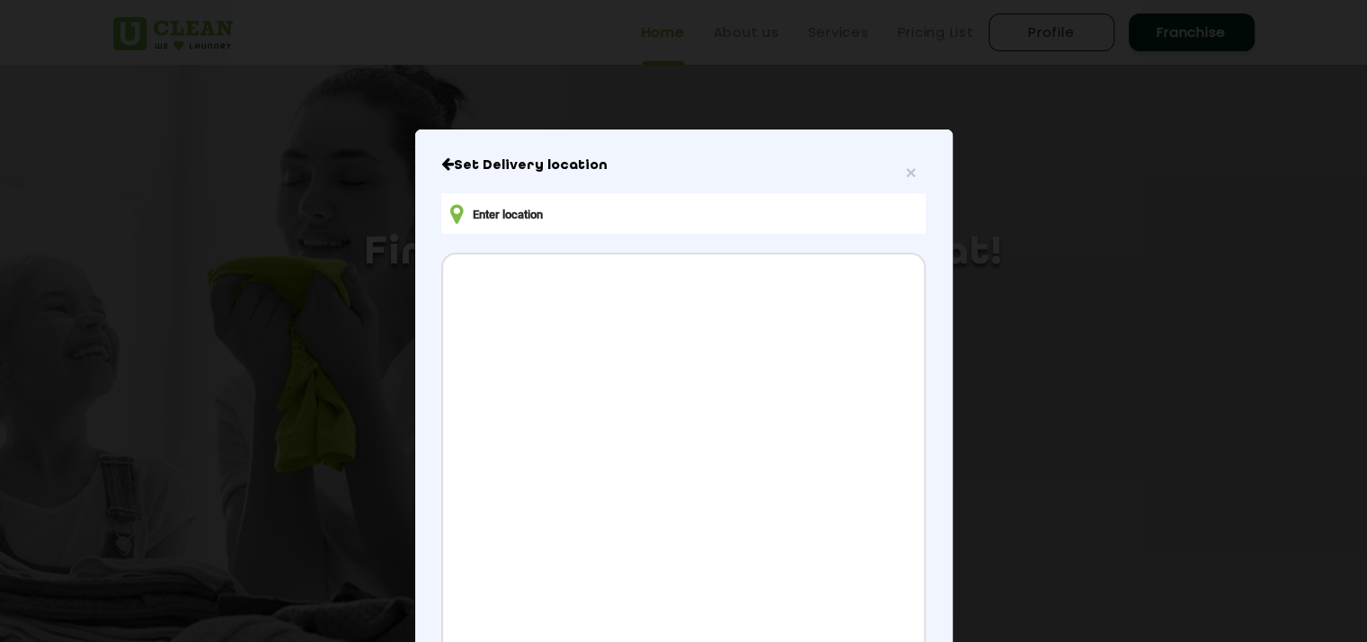
click at [560, 211] on input "text" at bounding box center [682, 213] width 483 height 40
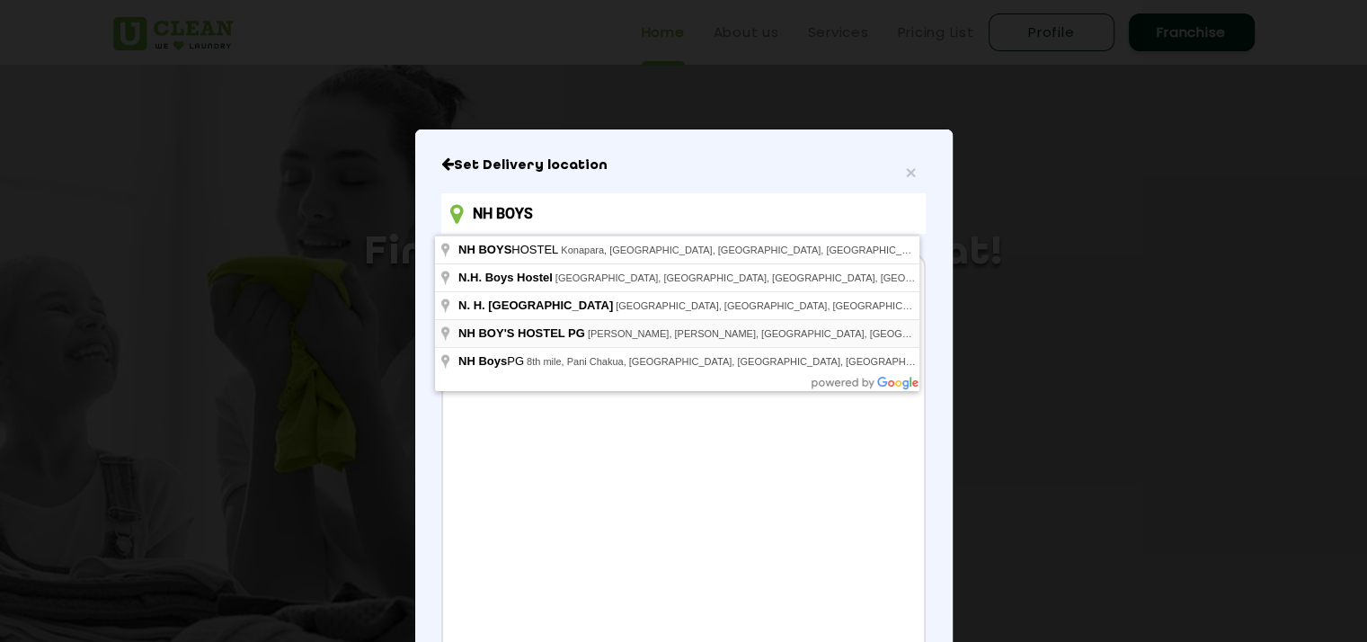
type input "NH BOY'S HOSTEL PG, [PERSON_NAME], [PERSON_NAME], [GEOGRAPHIC_DATA], [GEOGRAPHI…"
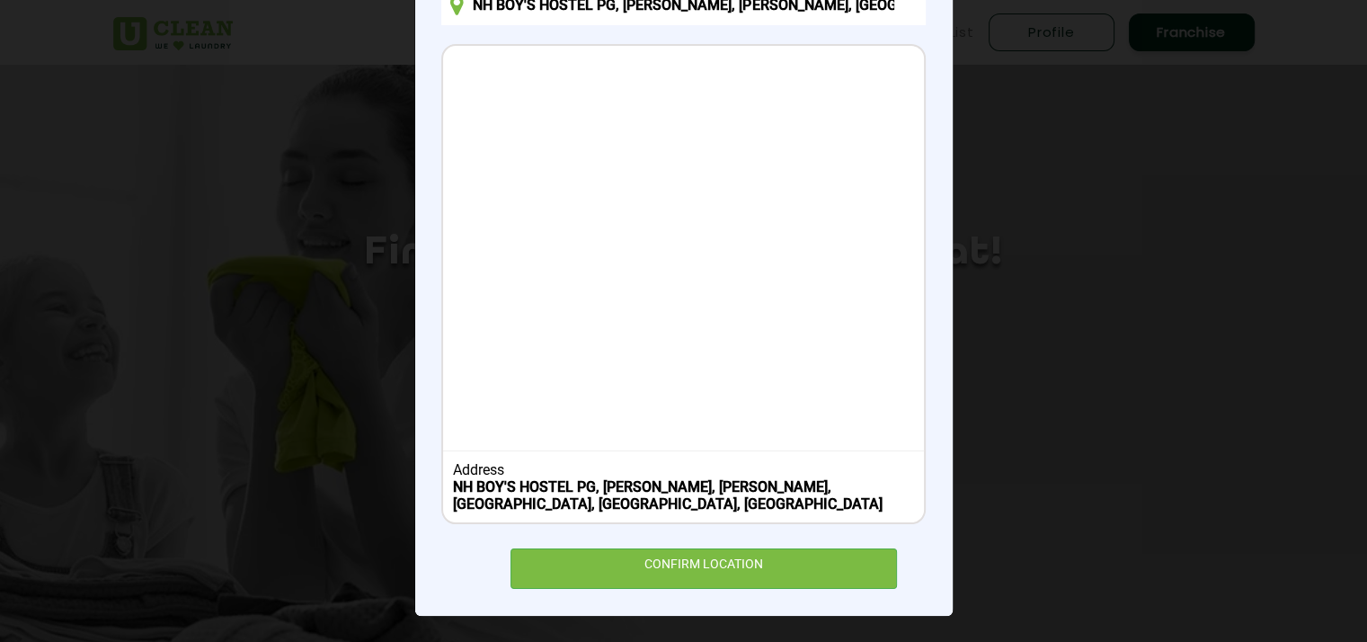
scroll to position [209, 0]
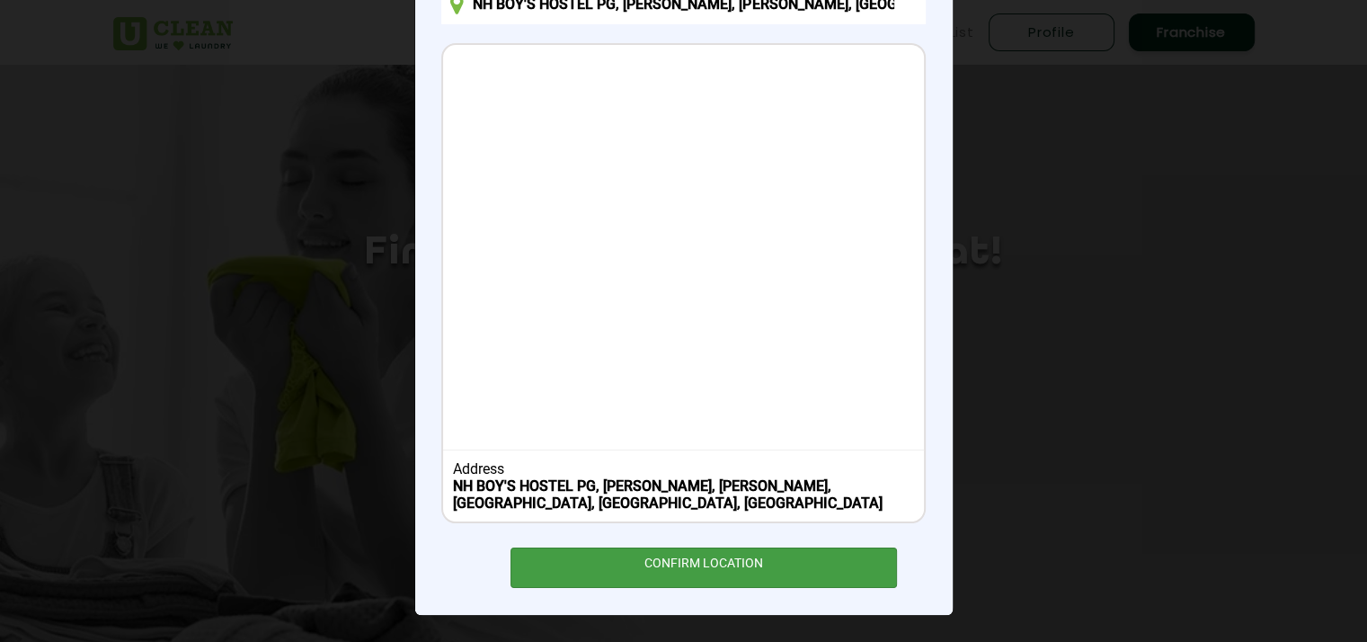
click at [644, 576] on div "CONFIRM LOCATION" at bounding box center [703, 567] width 387 height 40
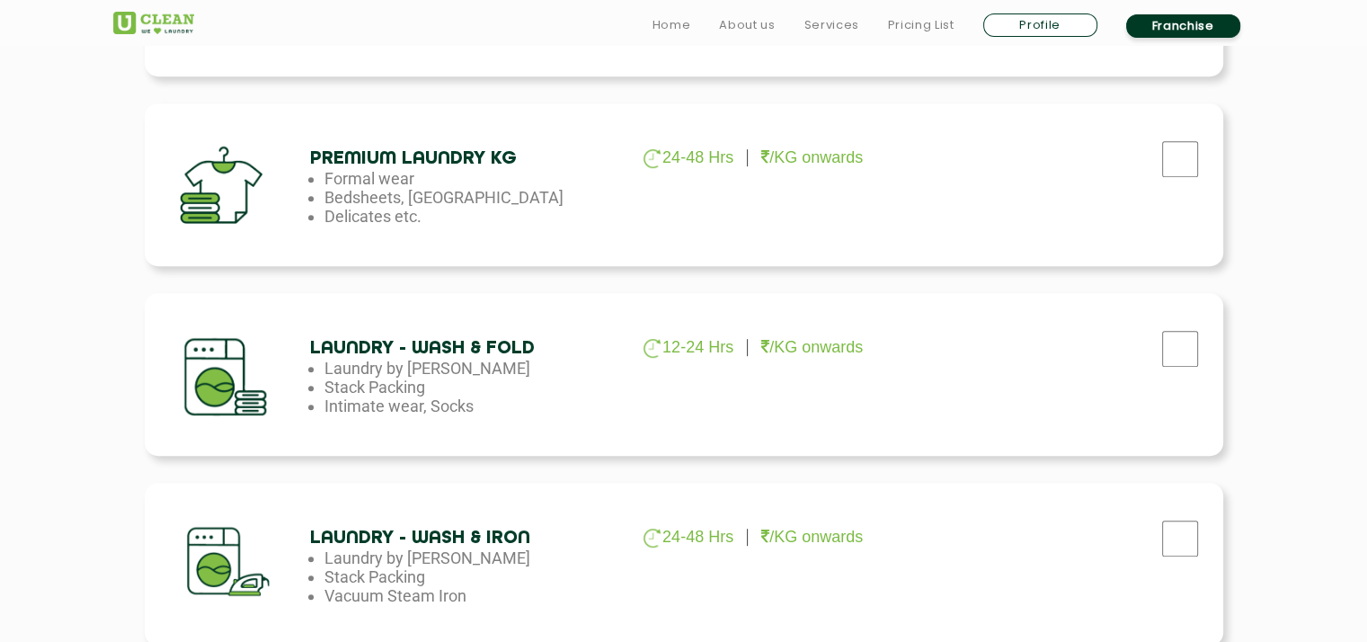
scroll to position [978, 0]
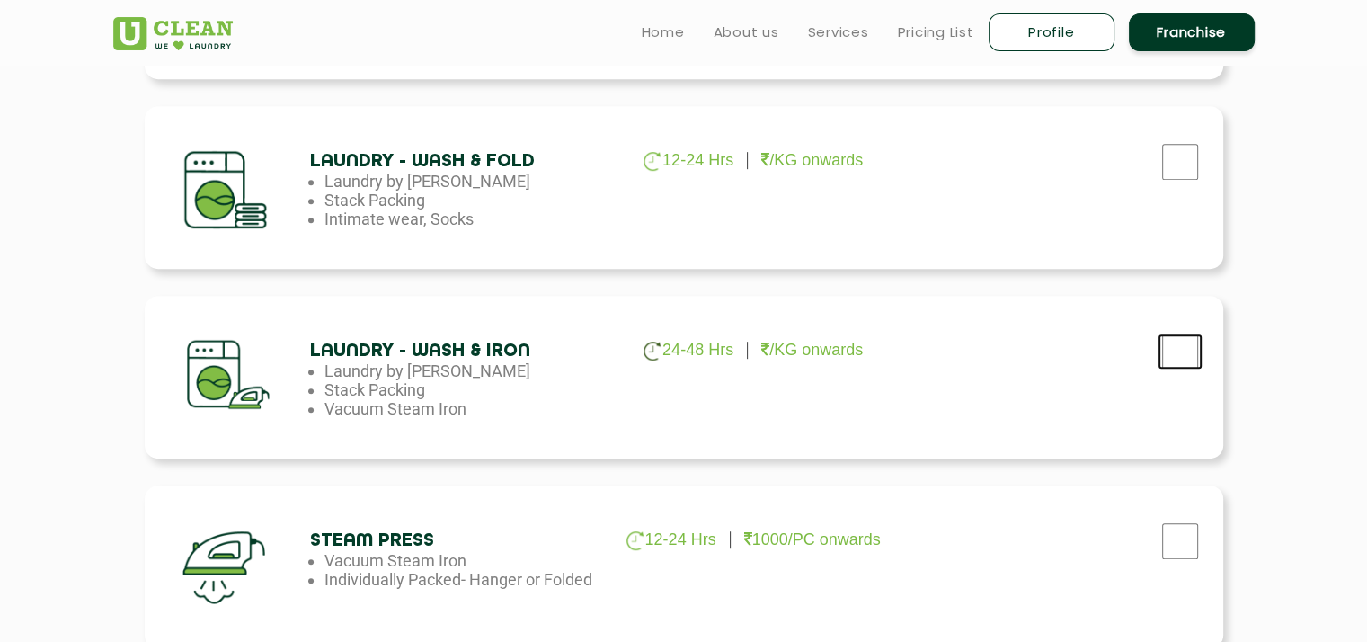
checkbox input "true"
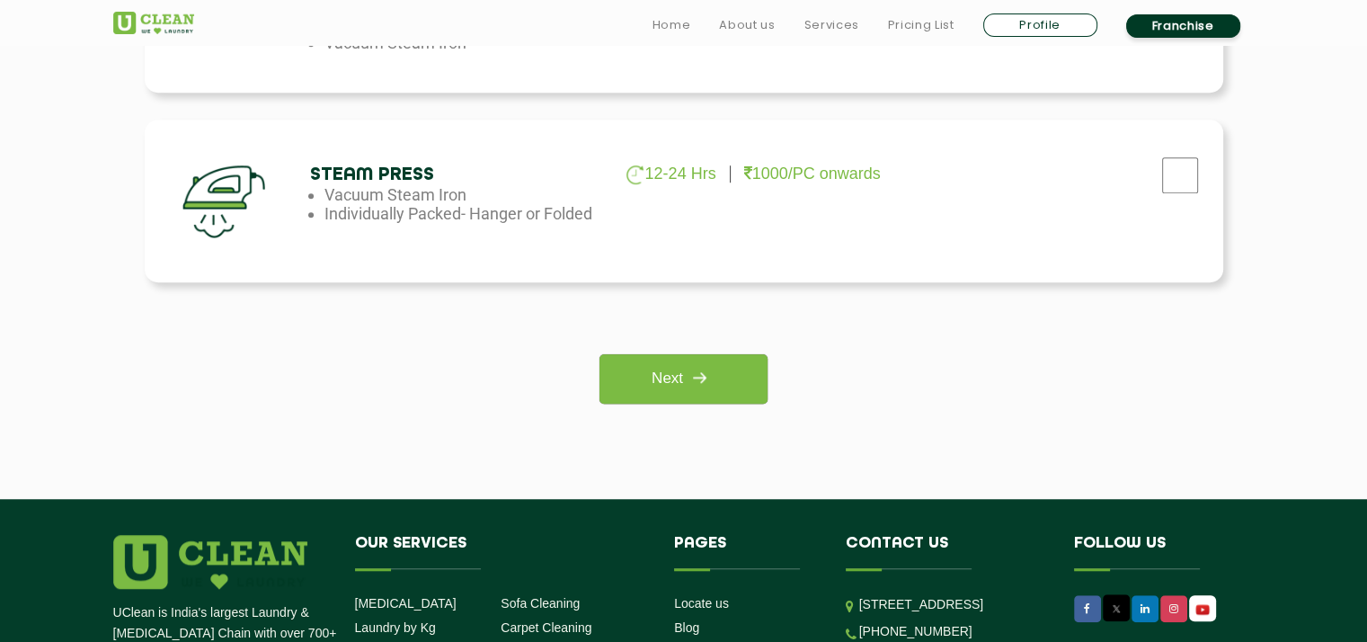
scroll to position [1348, 0]
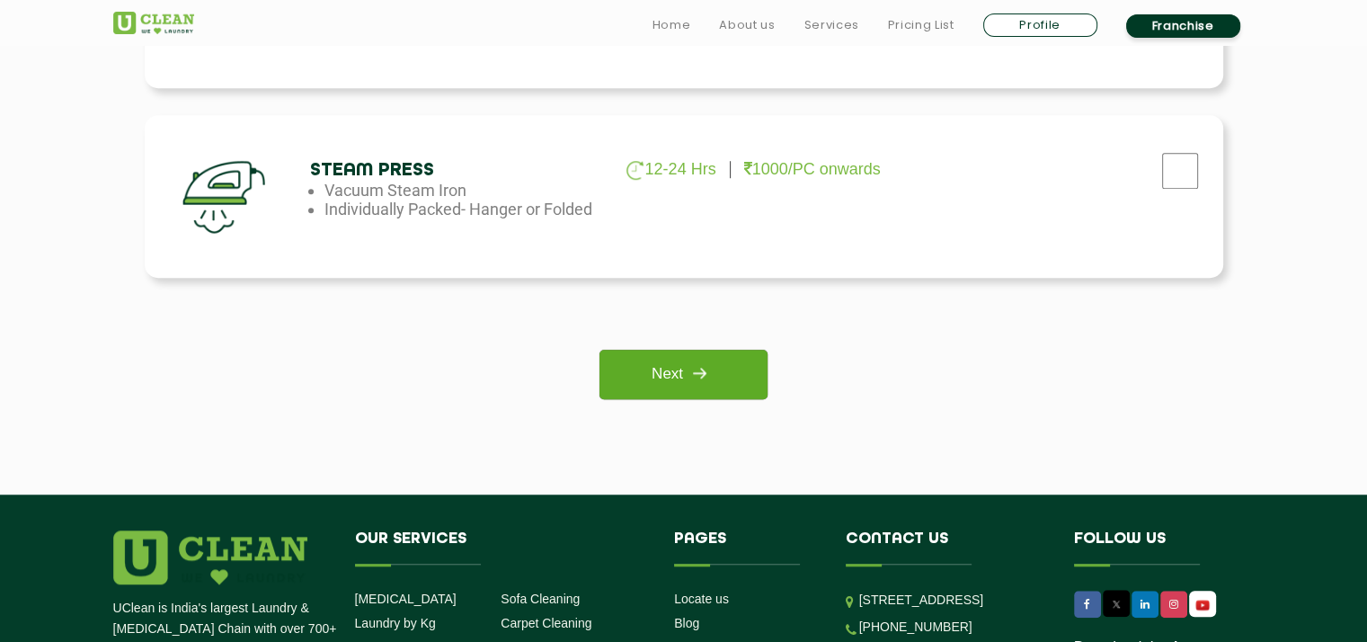
click at [710, 365] on img at bounding box center [699, 373] width 32 height 32
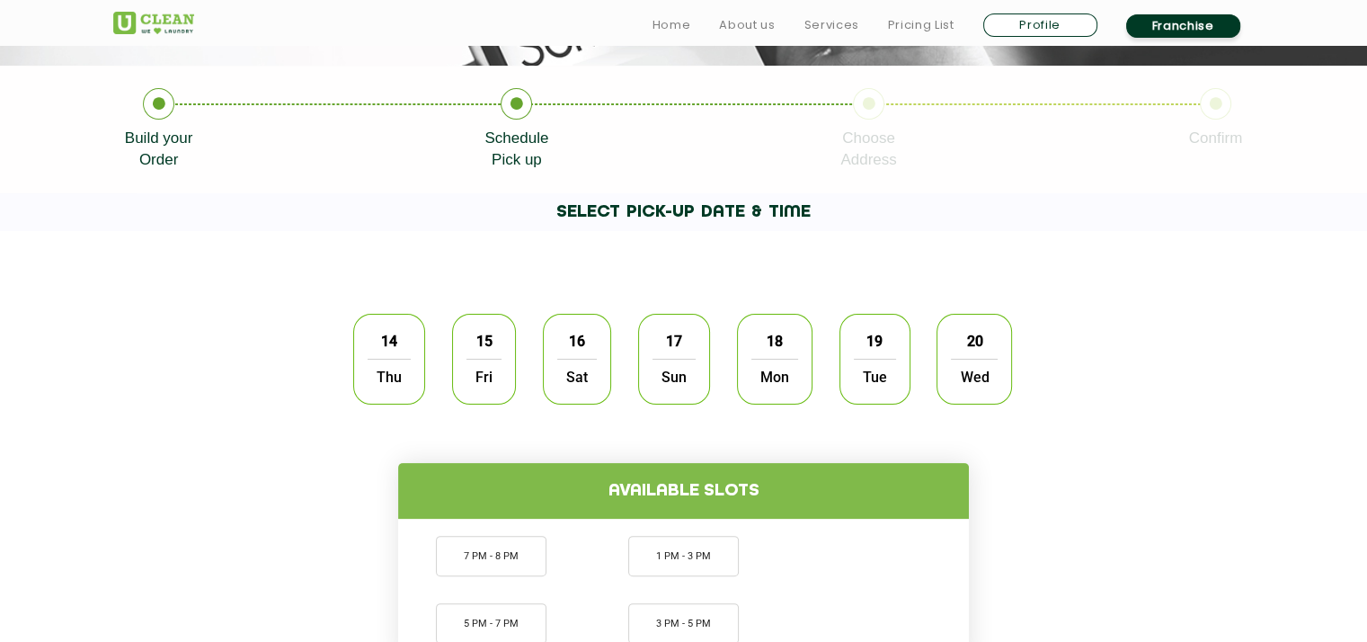
scroll to position [422, 0]
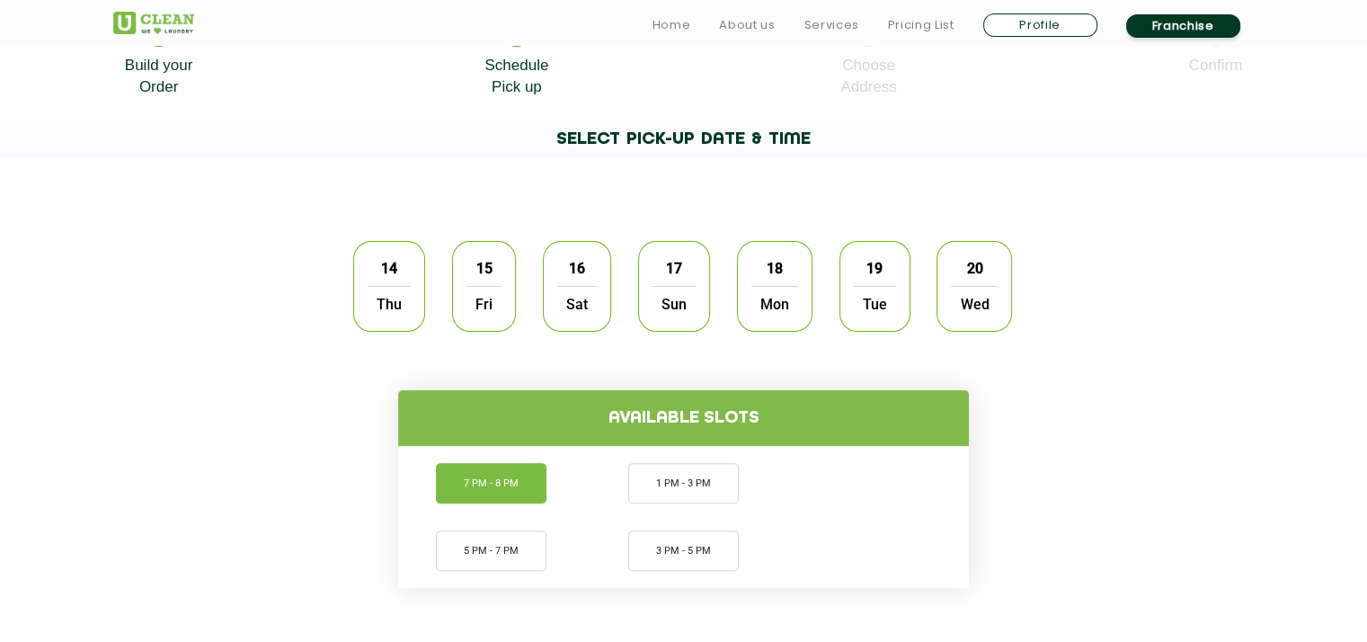
click at [491, 483] on li "7 PM - 8 PM" at bounding box center [491, 483] width 111 height 40
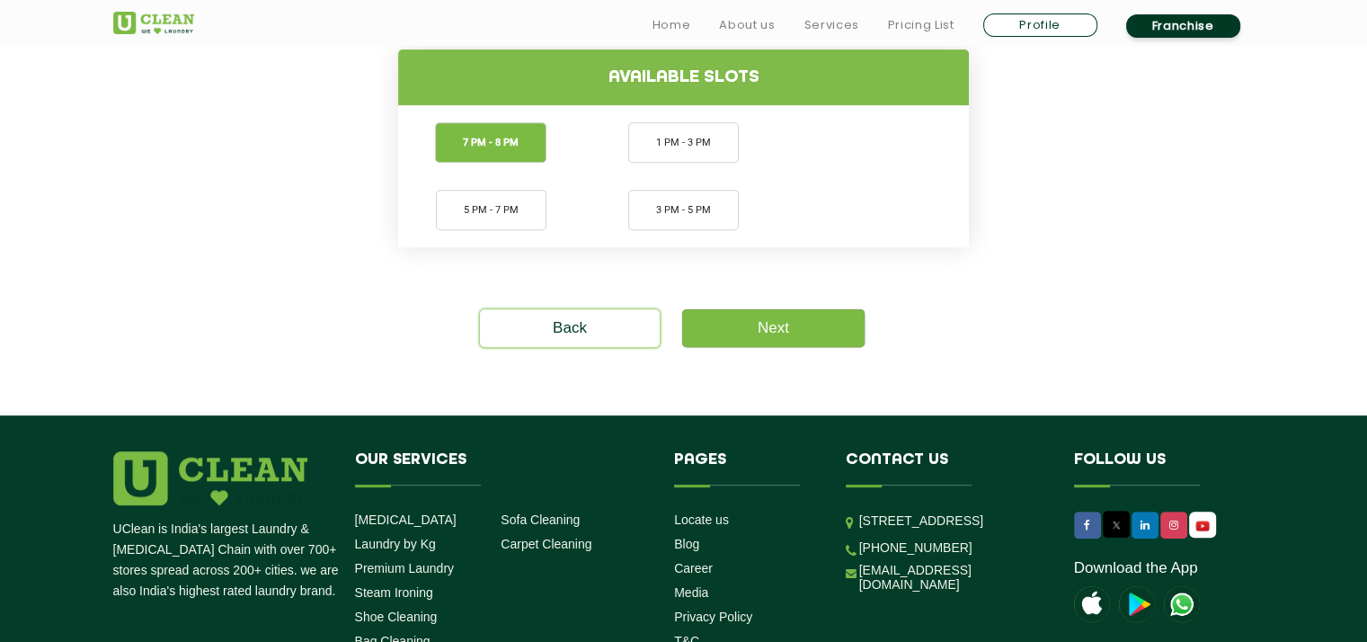
scroll to position [765, 0]
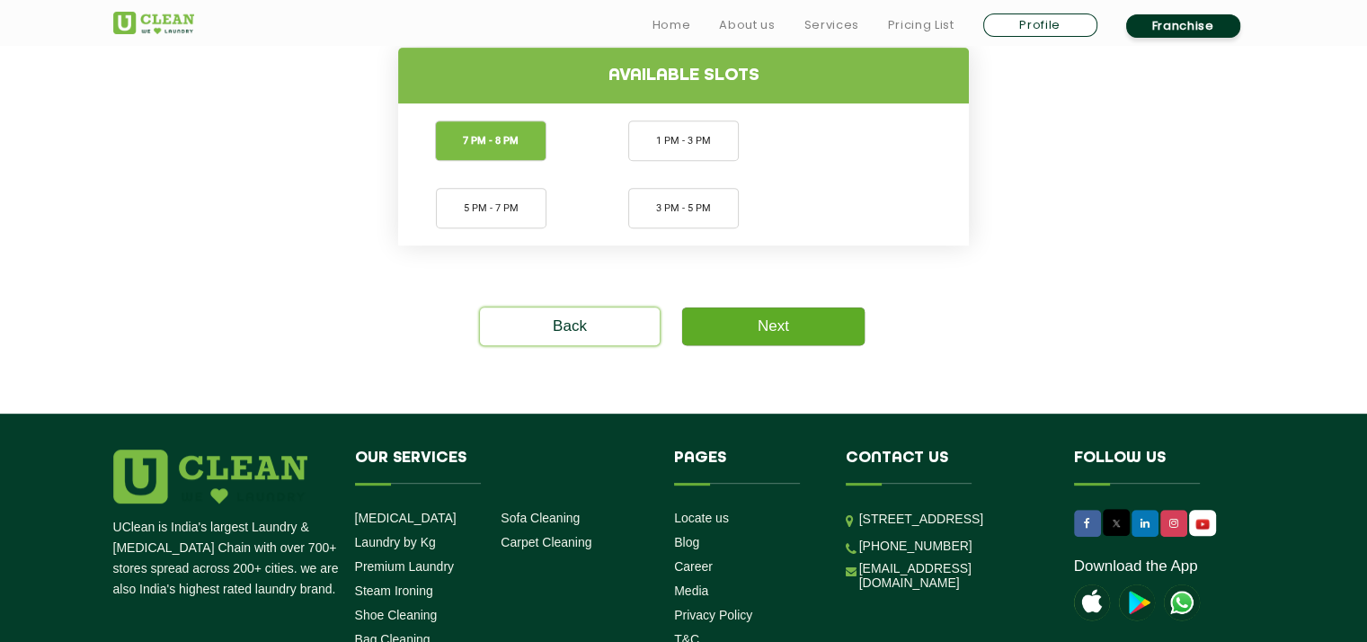
click at [762, 314] on link "Next" at bounding box center [773, 326] width 182 height 38
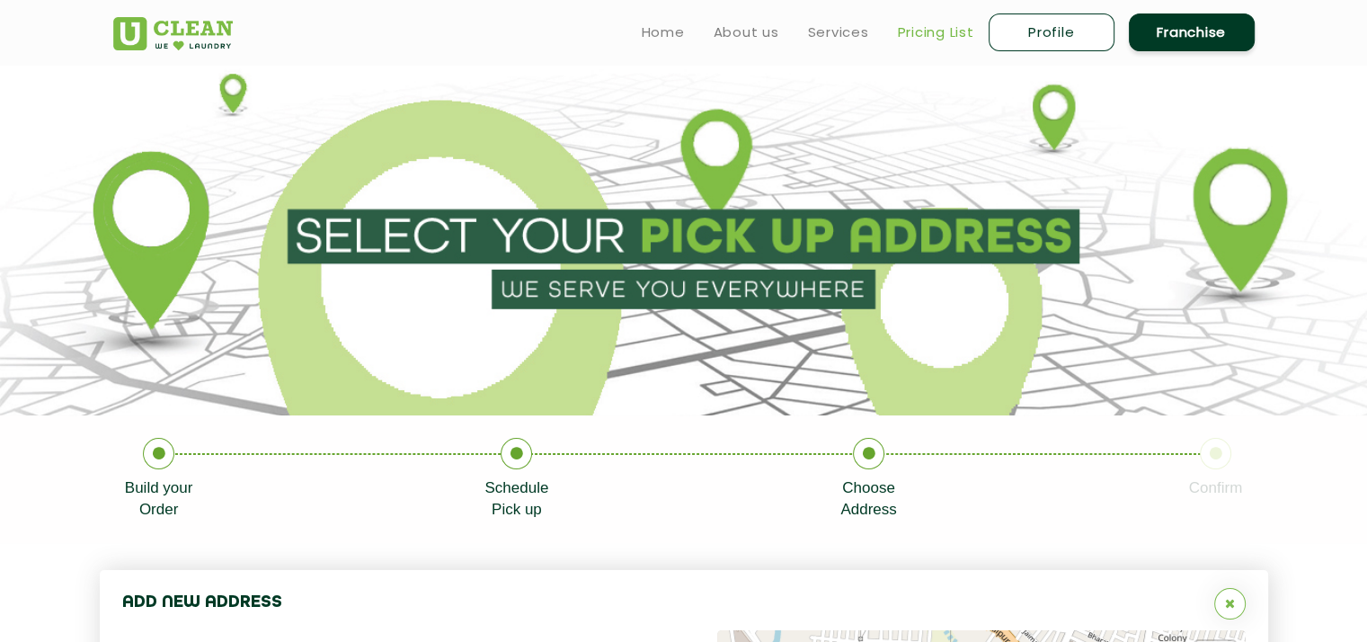
click at [922, 42] on link "Pricing List" at bounding box center [936, 33] width 76 height 22
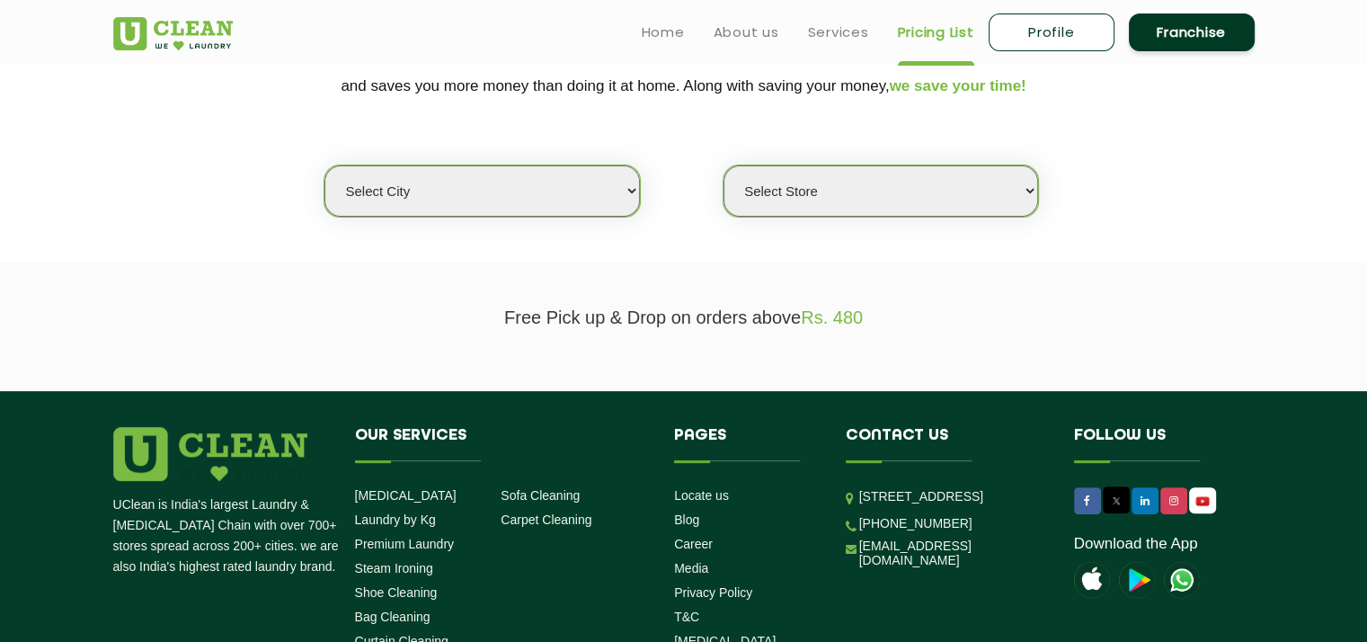
scroll to position [401, 0]
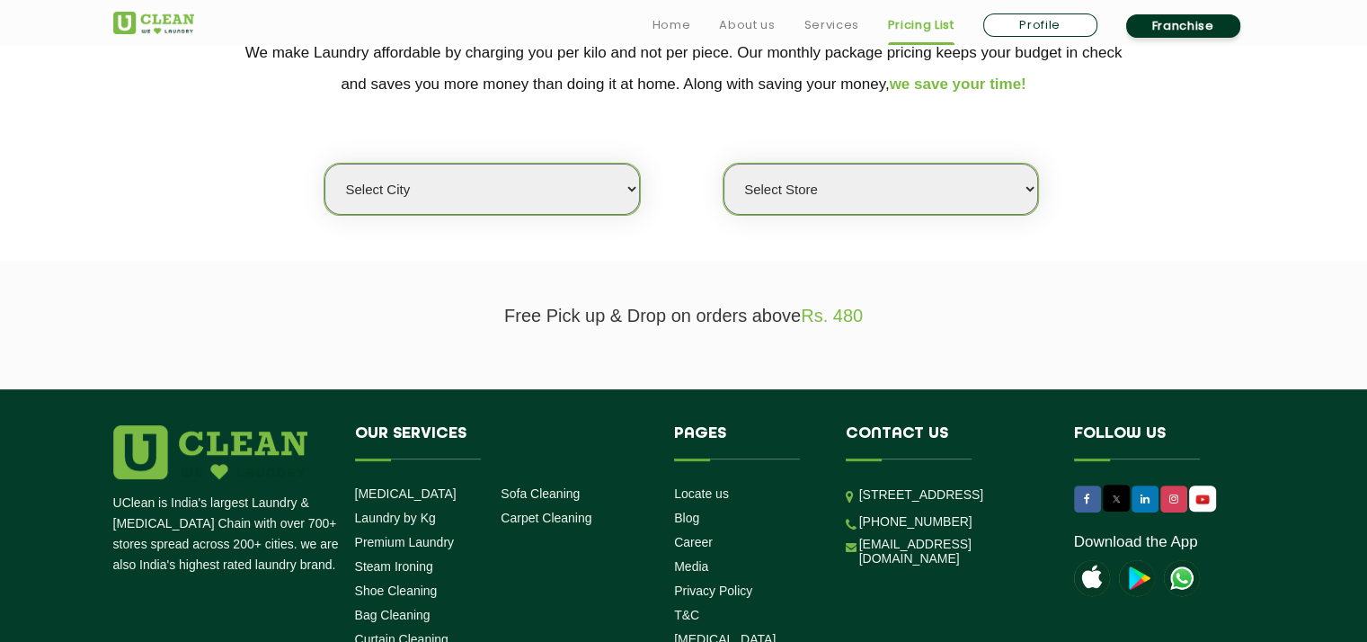
click at [575, 195] on select "Select city Aalo Agartala Agra Ahmedabad Akola Aligarh Alwar - UClean Select Am…" at bounding box center [481, 189] width 314 height 51
select select "26"
click at [324, 164] on select "Select city Aalo Agartala Agra Ahmedabad Akola Aligarh Alwar - UClean Select Am…" at bounding box center [481, 189] width 314 height 51
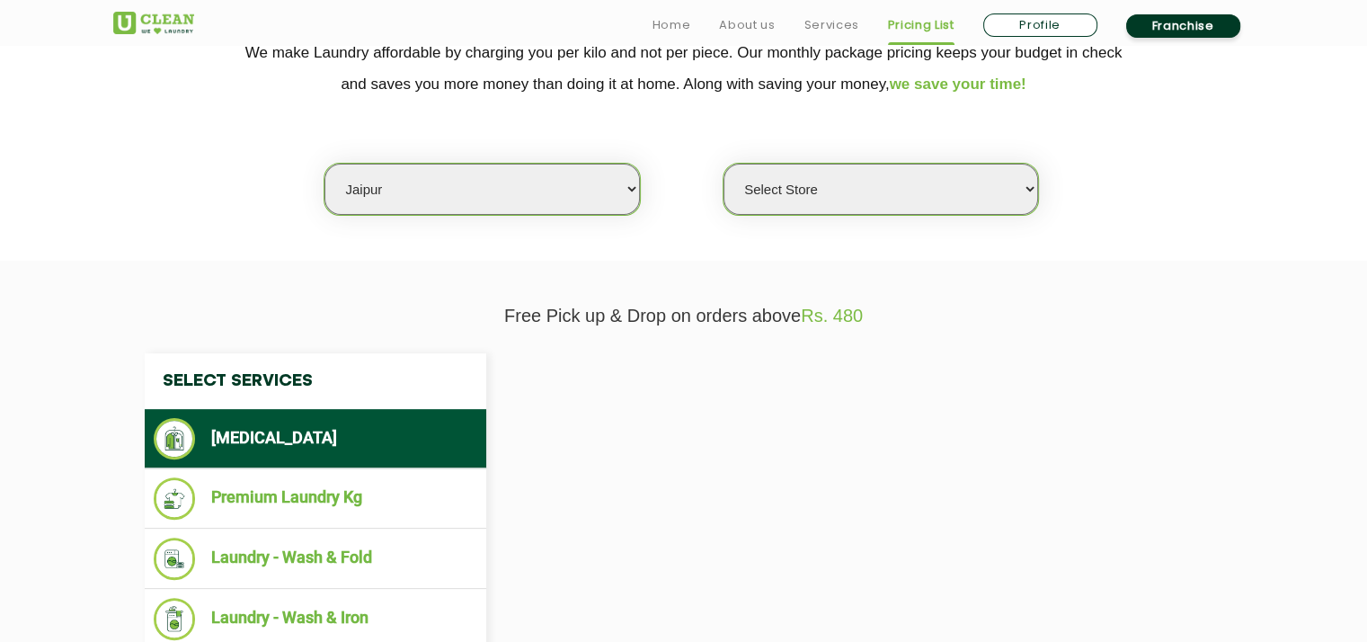
select select "0"
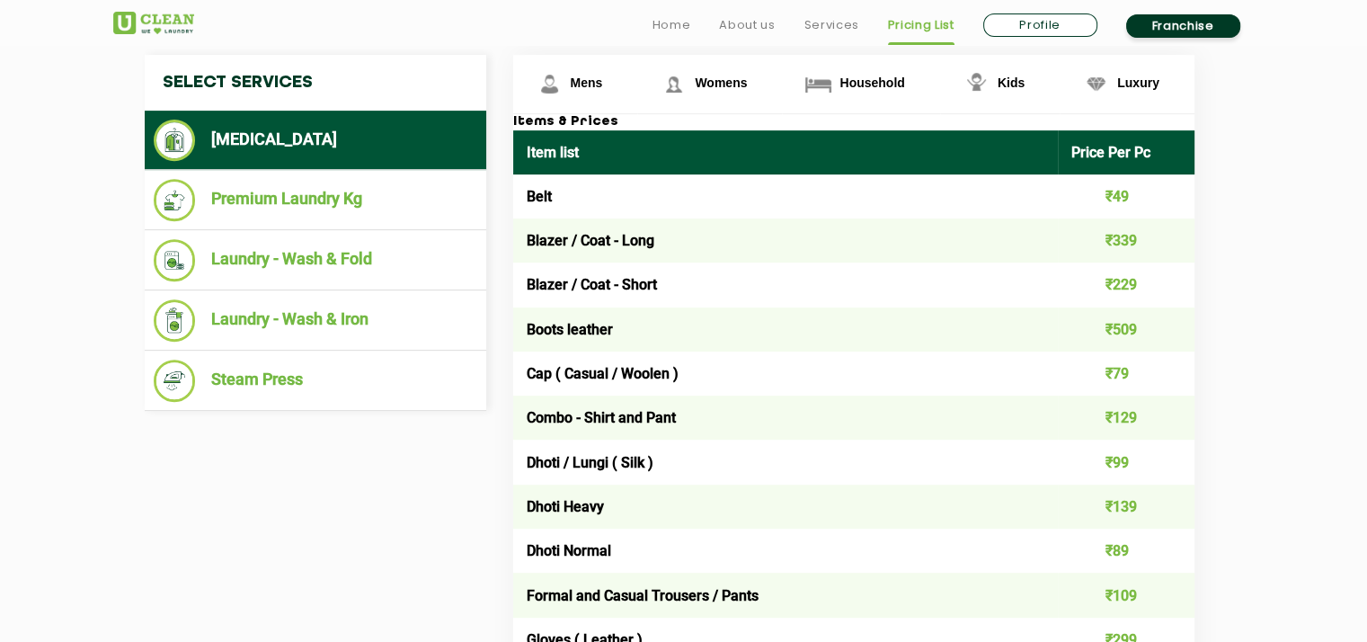
scroll to position [726, 0]
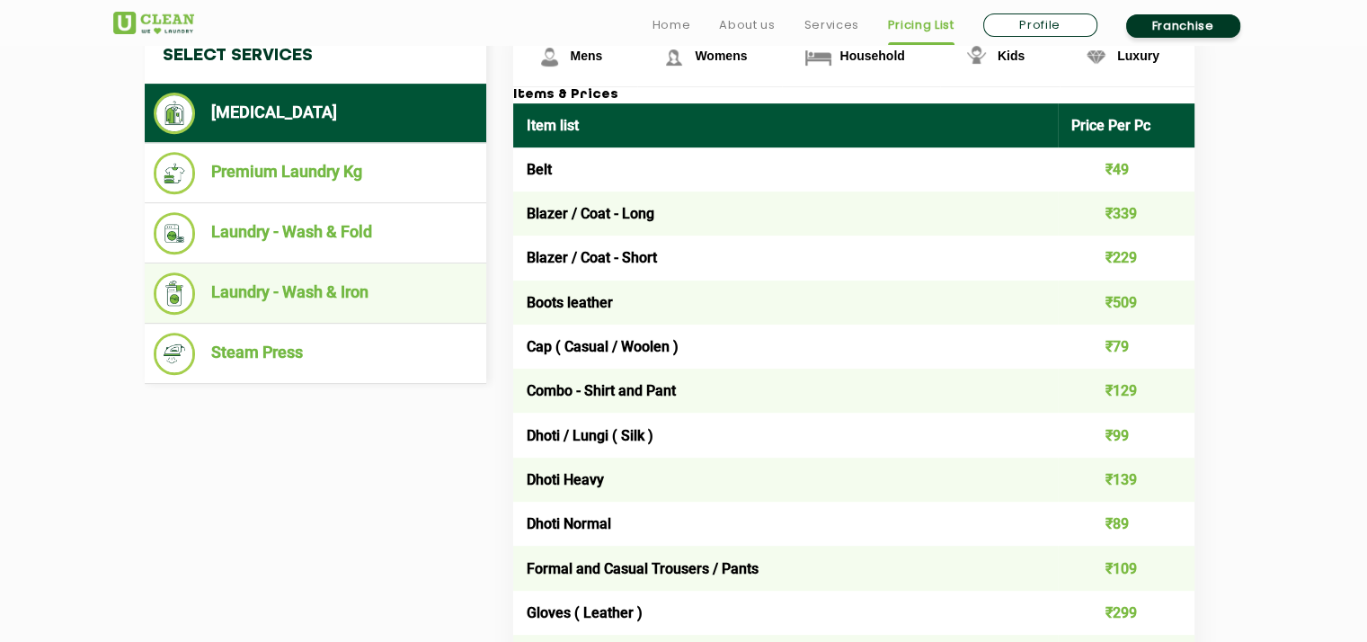
click at [325, 313] on ul "Laundry - Wash & Iron" at bounding box center [315, 293] width 341 height 60
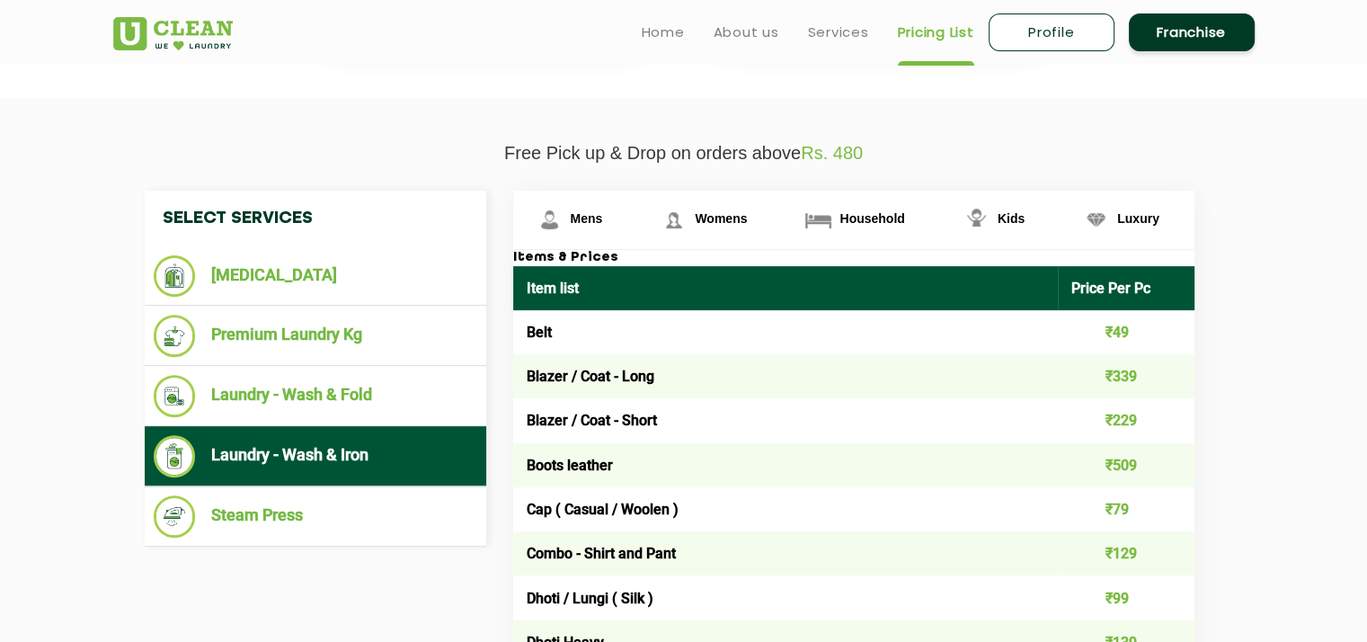
scroll to position [525, 0]
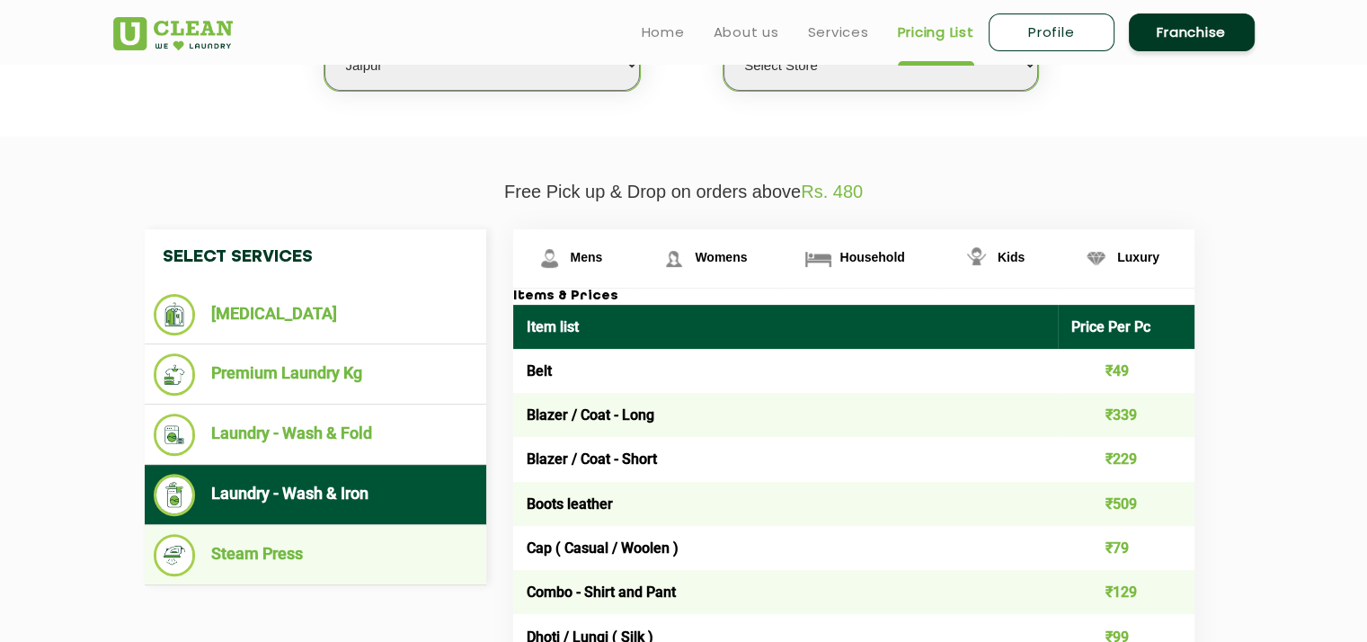
click at [298, 554] on li "Steam Press" at bounding box center [315, 555] width 323 height 42
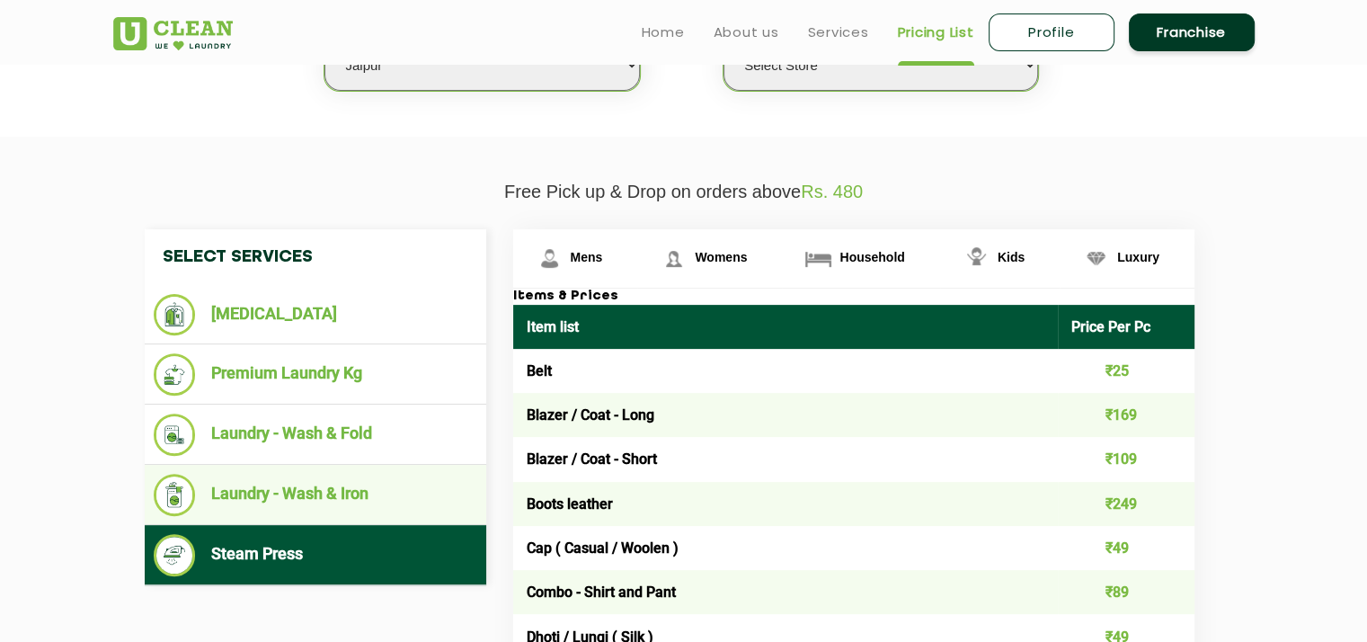
click at [354, 503] on li "Laundry - Wash & Iron" at bounding box center [315, 495] width 323 height 42
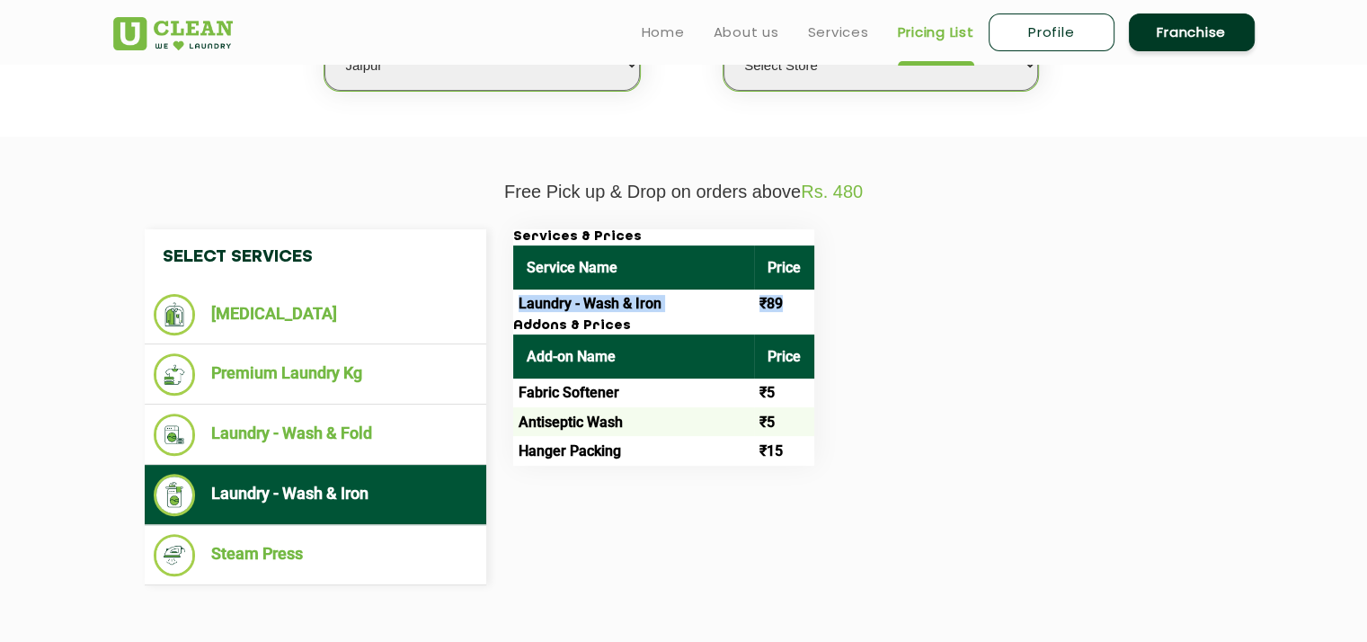
drag, startPoint x: 521, startPoint y: 302, endPoint x: 803, endPoint y: 292, distance: 282.3
click at [803, 292] on tr "Laundry - Wash & Iron ₹89" at bounding box center [663, 303] width 301 height 29
click at [803, 292] on td "₹89" at bounding box center [784, 303] width 60 height 29
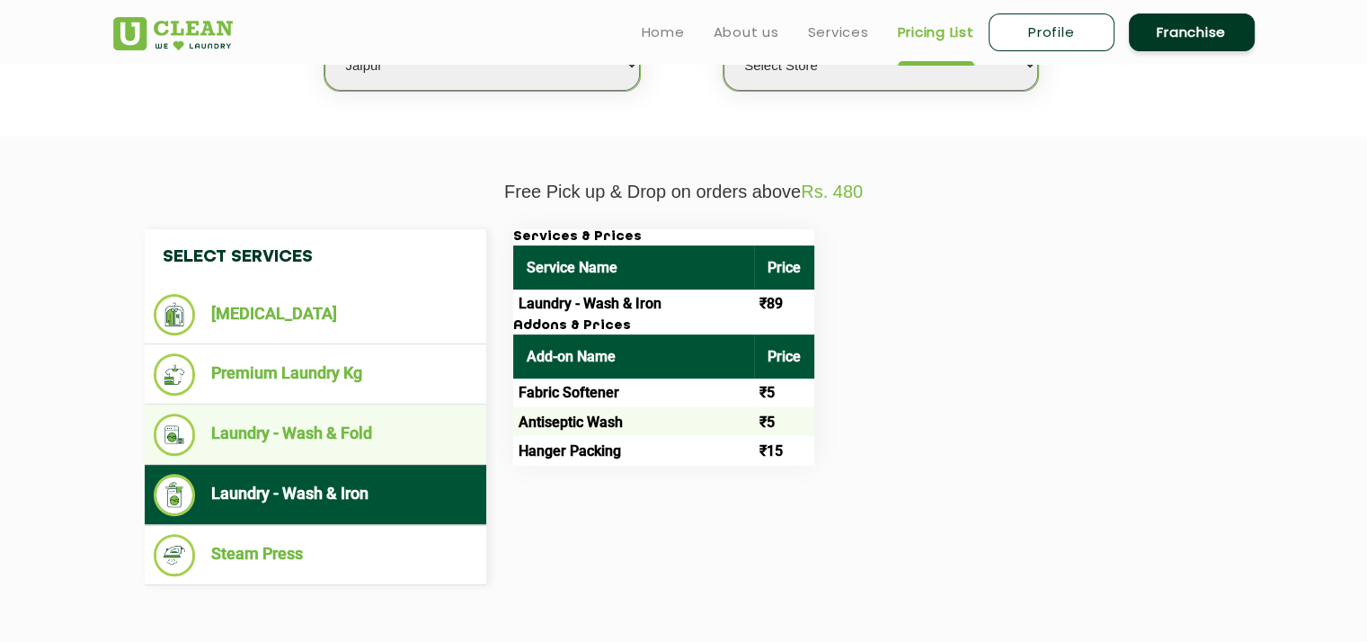
click at [228, 433] on li "Laundry - Wash & Fold" at bounding box center [315, 434] width 323 height 42
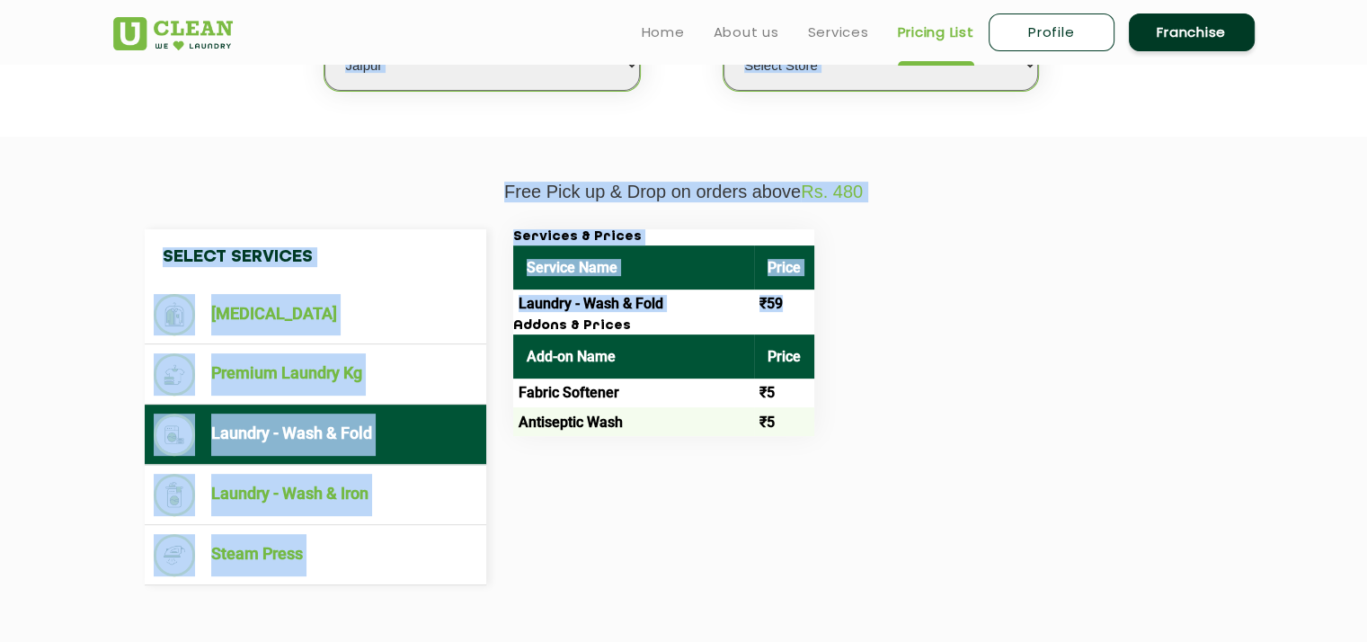
scroll to position [0, 0]
